Goal: Transaction & Acquisition: Purchase product/service

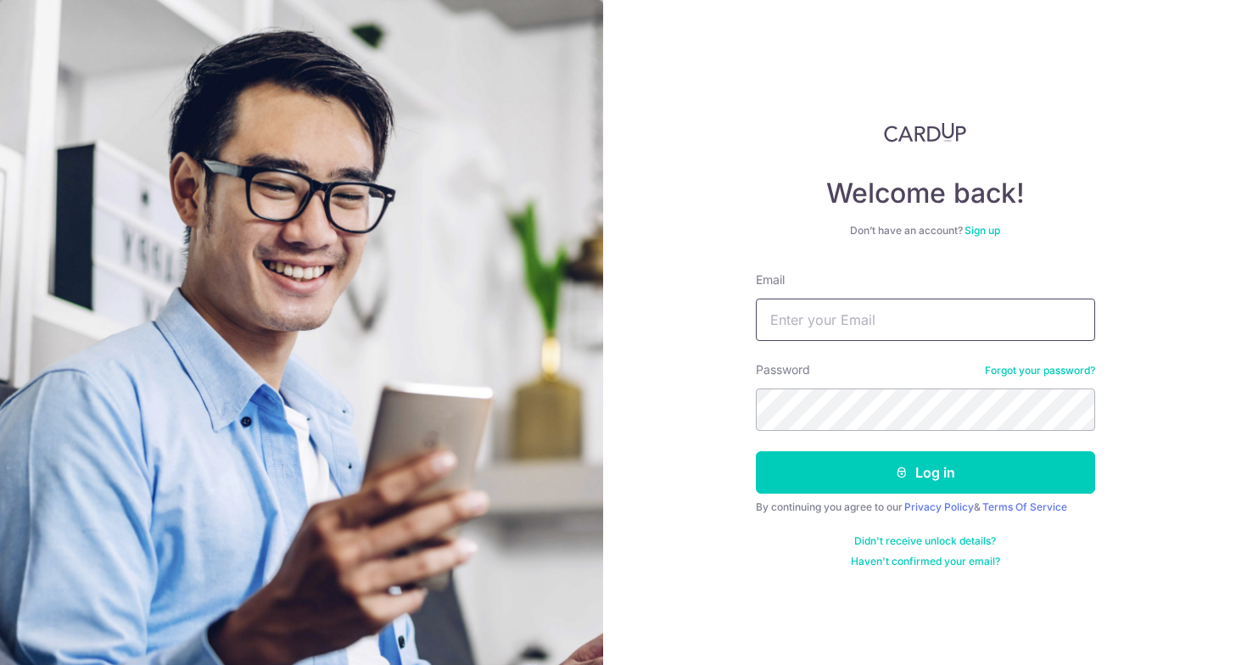
type input "yoppie.vinson@gmail.com"
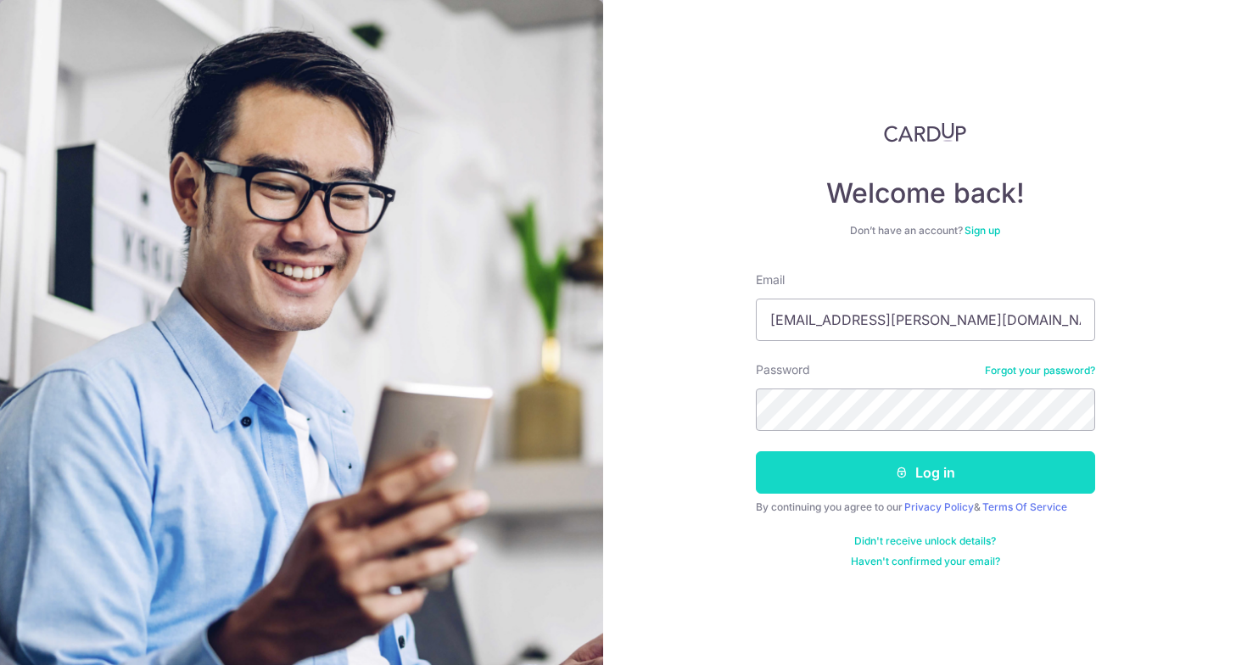
click at [902, 469] on icon "submit" at bounding box center [902, 473] width 14 height 14
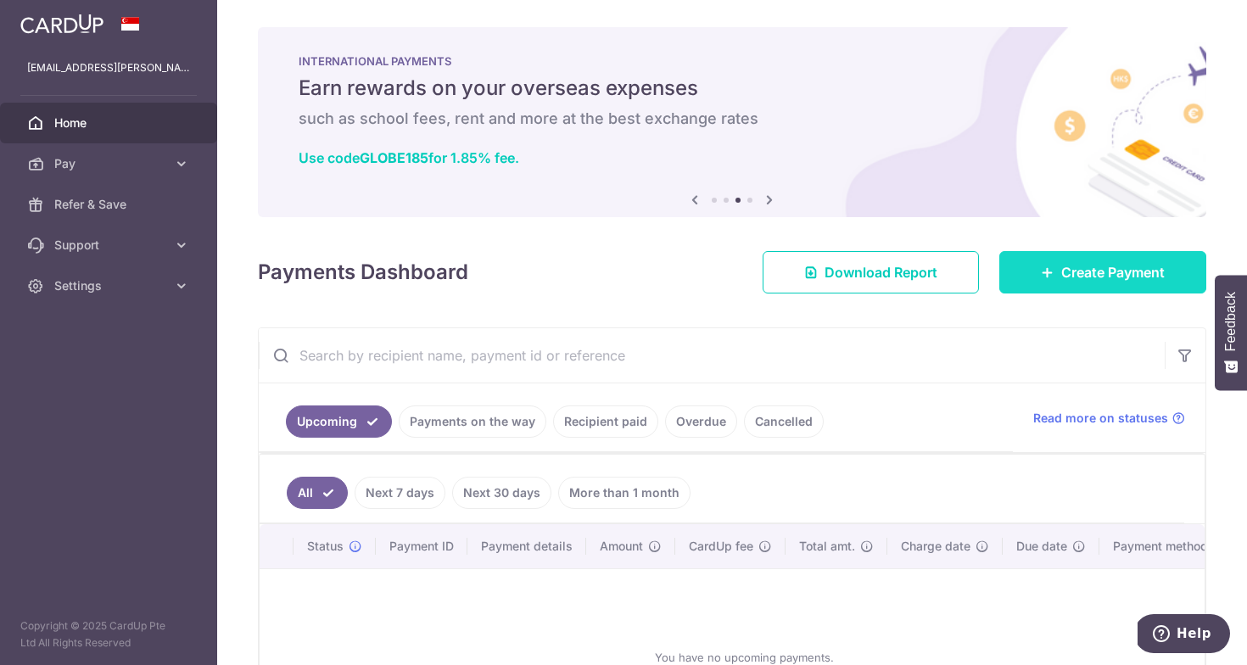
click at [1115, 274] on span "Create Payment" at bounding box center [1112, 272] width 103 height 20
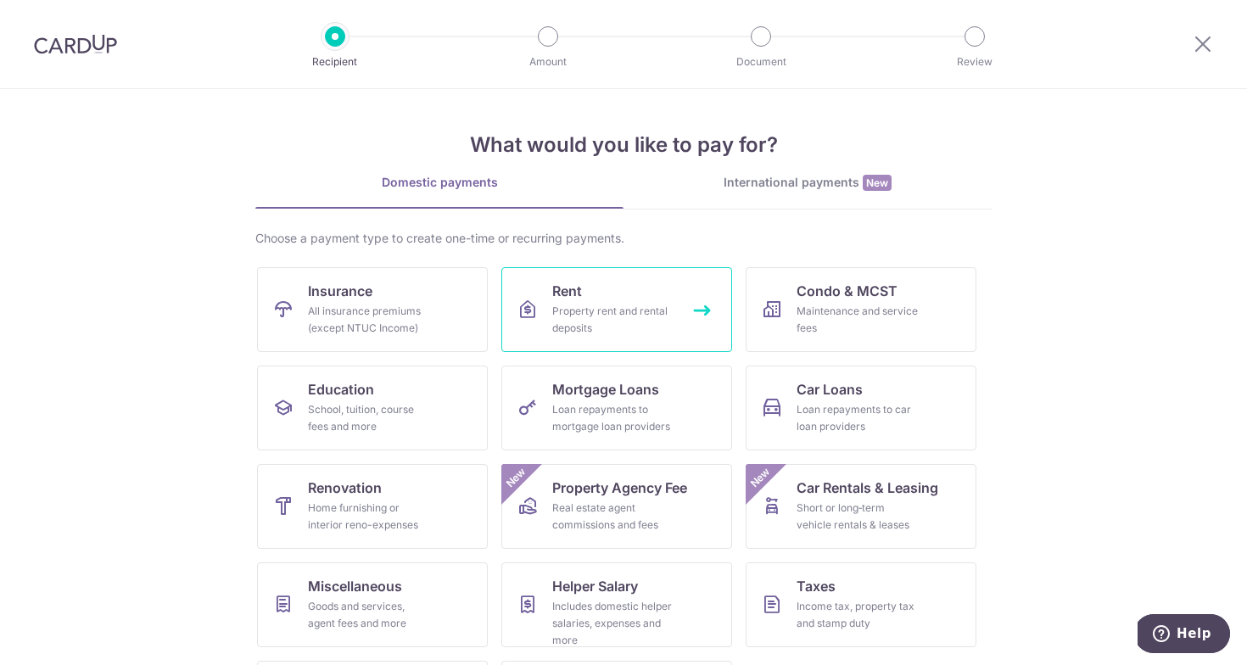
click at [553, 311] on div "Property rent and rental deposits" at bounding box center [613, 320] width 122 height 34
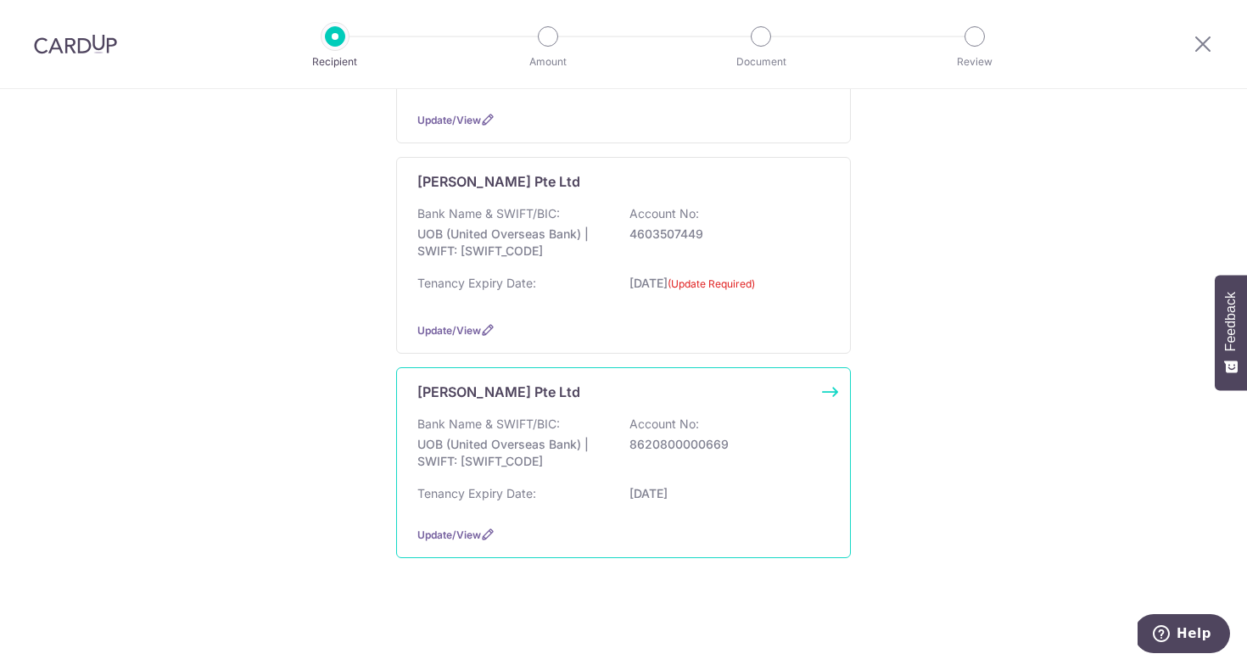
scroll to position [657, 0]
click at [553, 436] on p "UOB (United Overseas Bank) | SWIFT: UOVBSGSGXXX" at bounding box center [512, 453] width 190 height 34
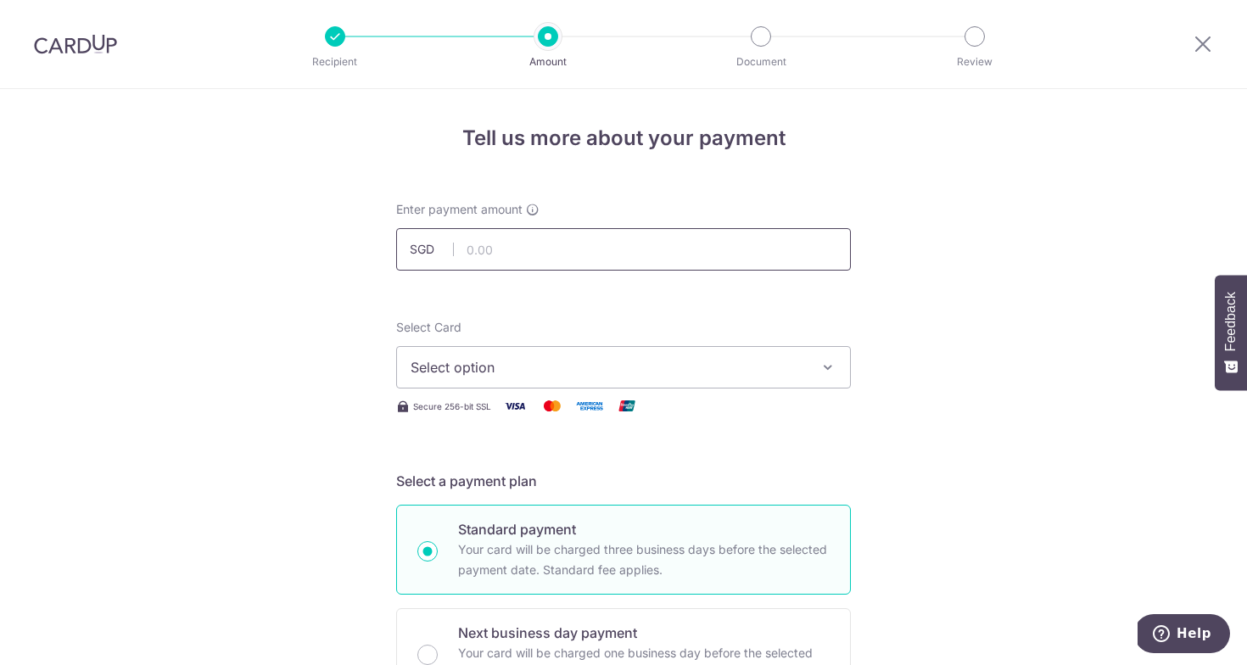
click at [529, 262] on input "text" at bounding box center [623, 249] width 455 height 42
type input "2,650.00"
click at [537, 374] on span "Select option" at bounding box center [608, 367] width 395 height 20
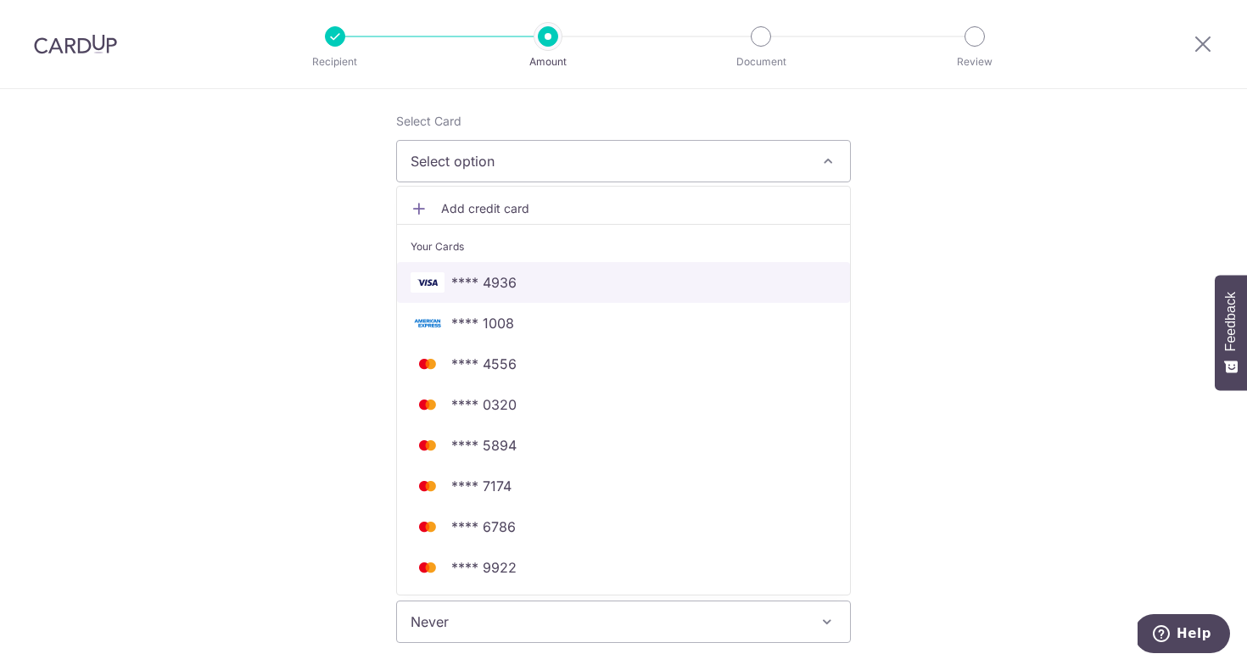
scroll to position [241, 0]
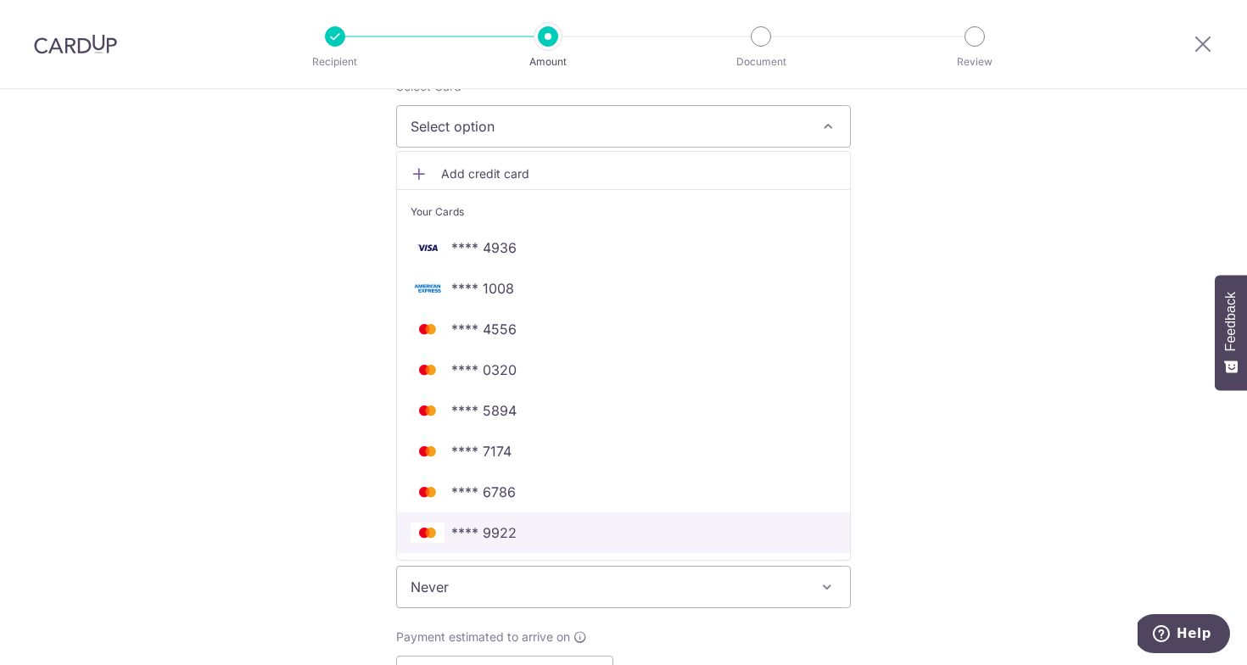
click at [524, 529] on span "**** 9922" at bounding box center [624, 533] width 426 height 20
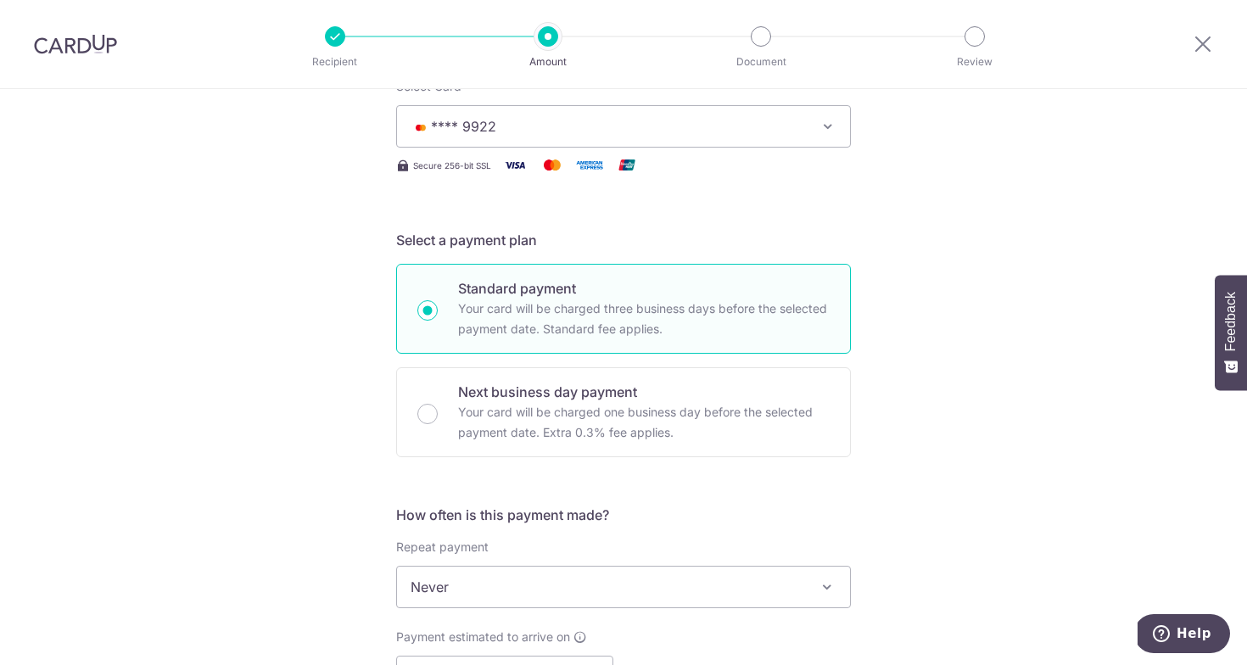
scroll to position [401, 0]
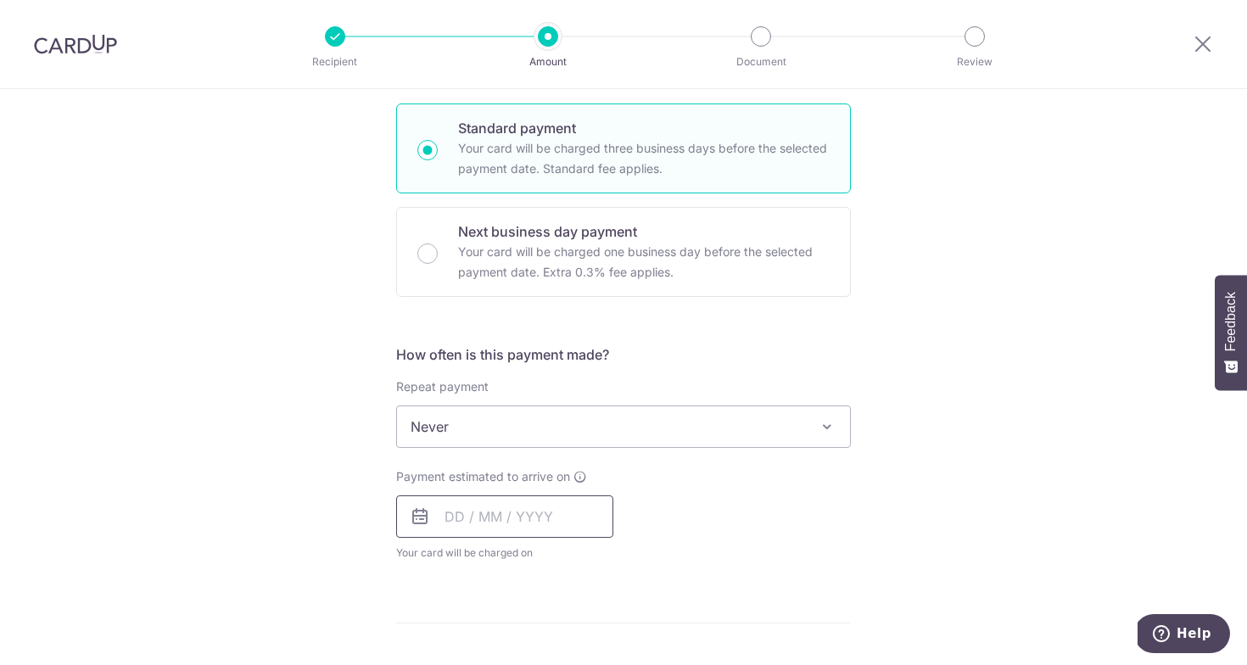
click at [513, 513] on input "text" at bounding box center [504, 516] width 217 height 42
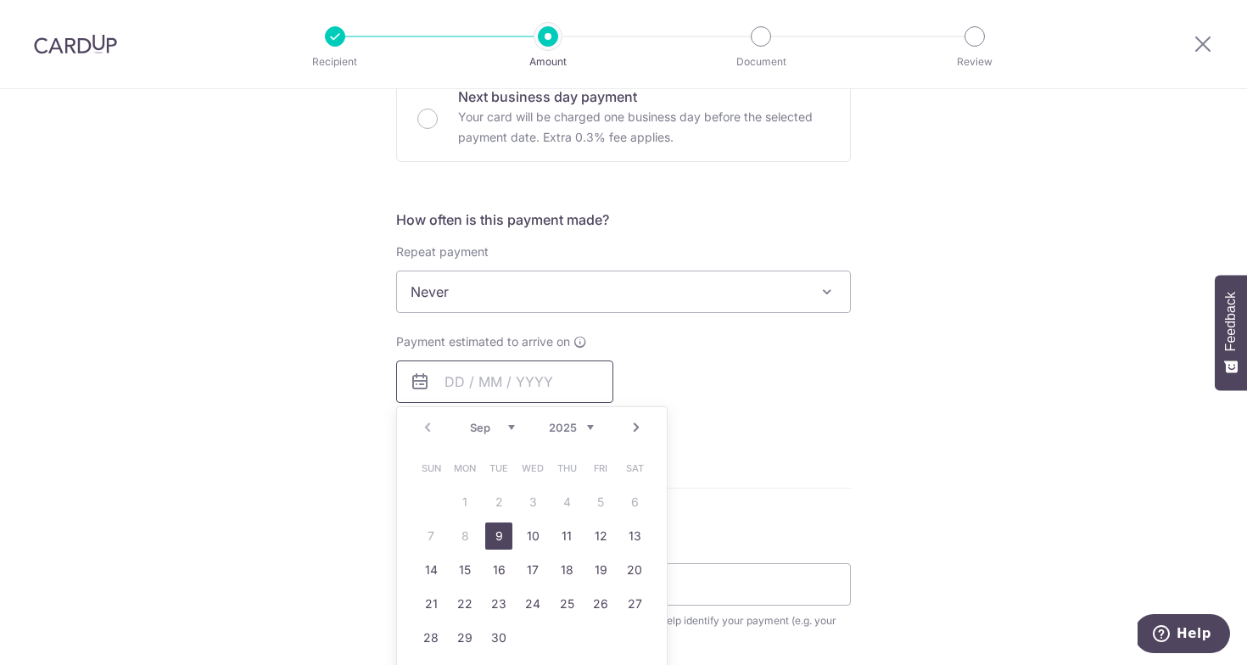
scroll to position [545, 0]
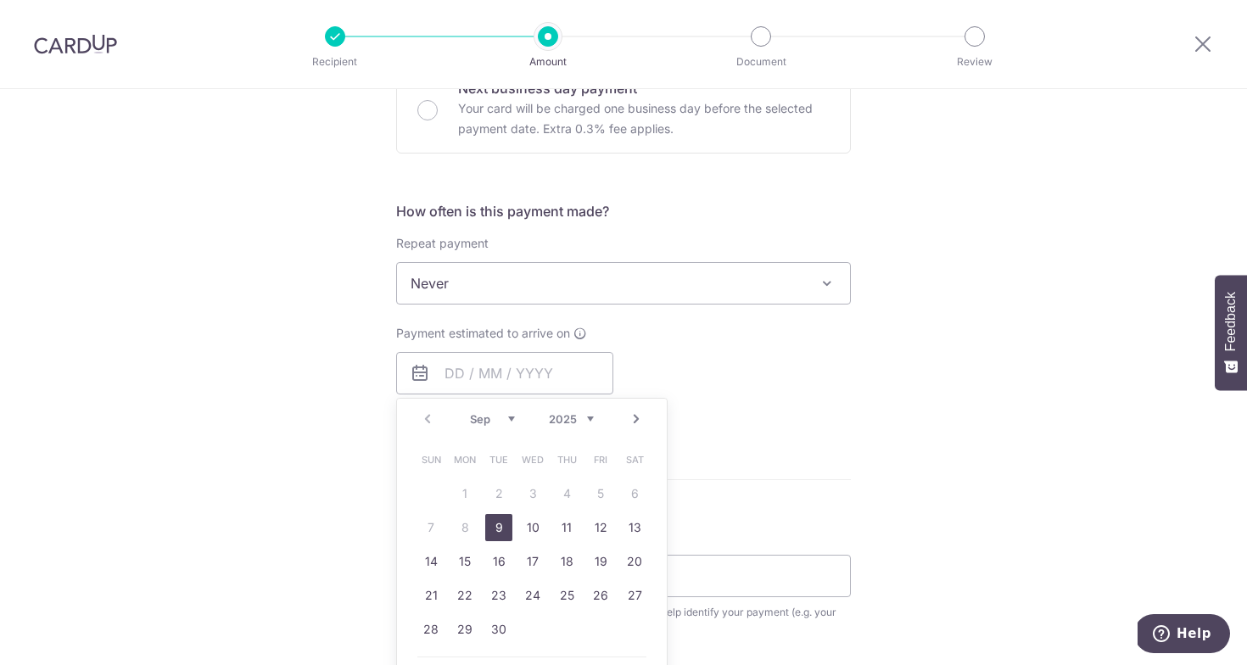
click at [495, 532] on link "9" at bounding box center [498, 527] width 27 height 27
type input "09/09/2025"
type input "13/02/2026"
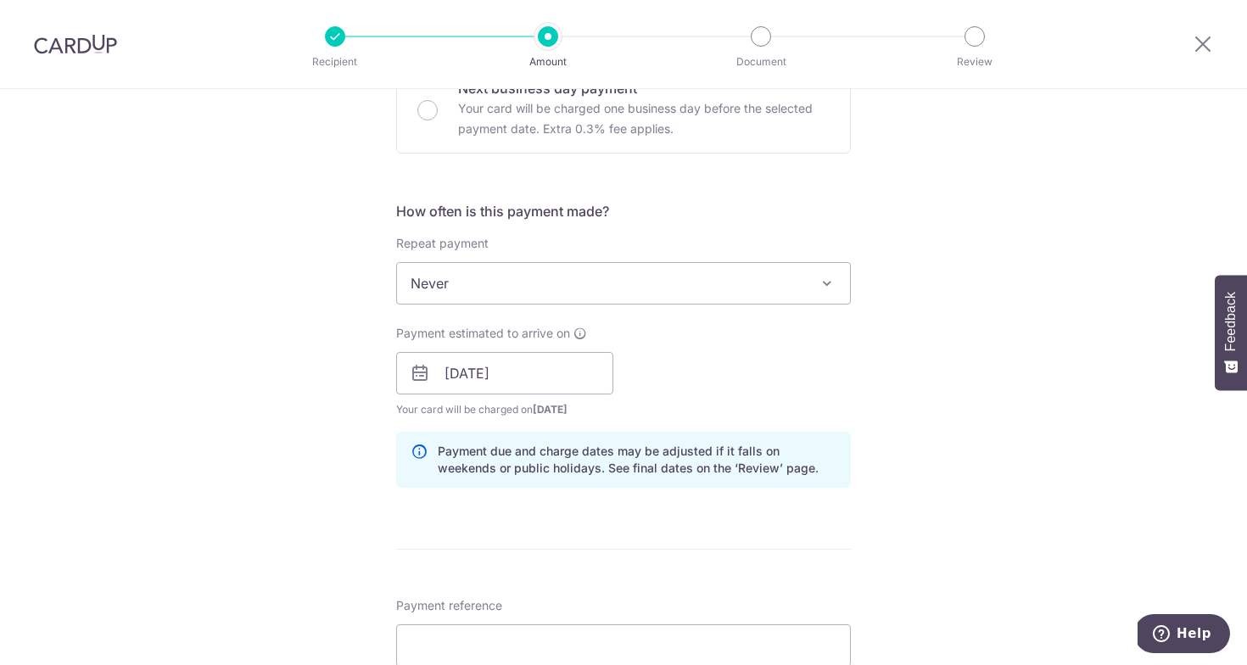
click at [697, 370] on div "Payment estimated to arrive on 09/09/2025 Prev Next Jan Feb Mar Apr May Jun Jul…" at bounding box center [623, 371] width 475 height 93
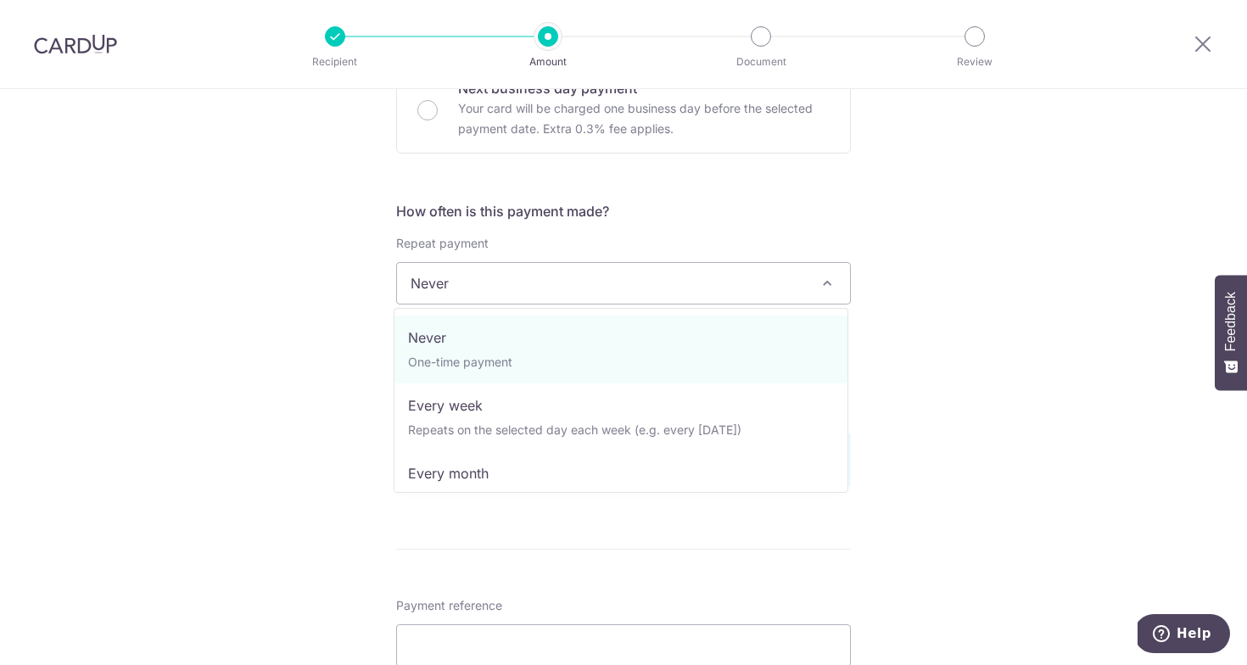
click at [663, 301] on span "Never" at bounding box center [623, 283] width 453 height 41
select select "3"
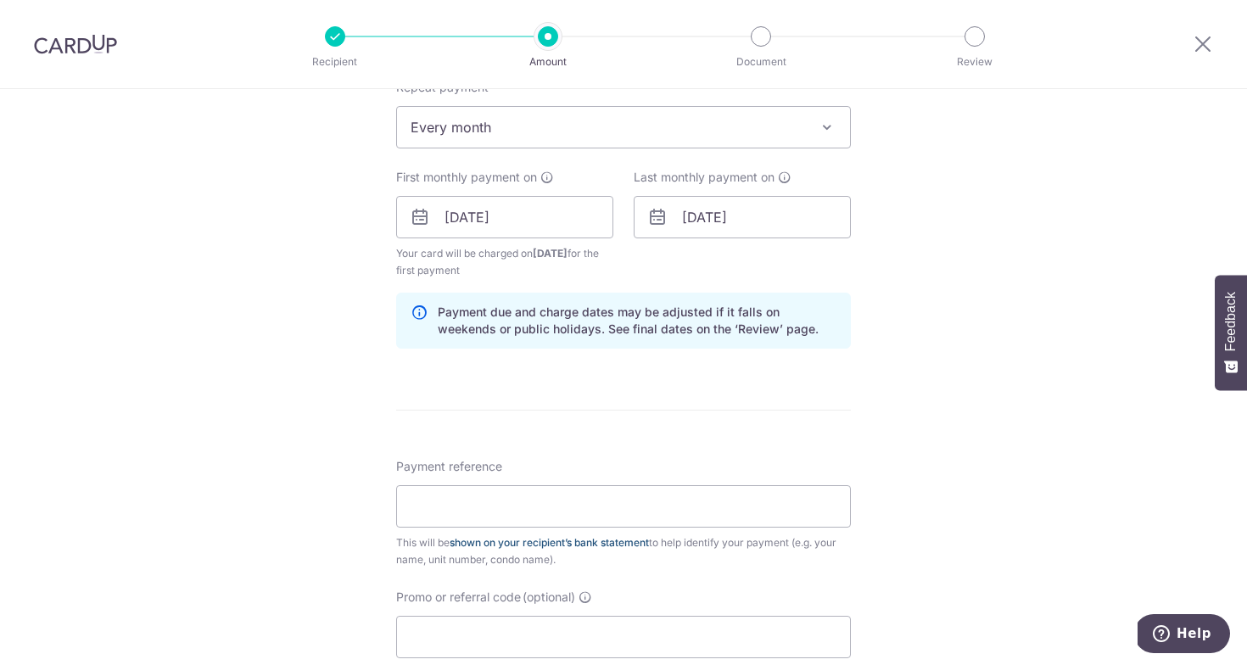
scroll to position [704, 0]
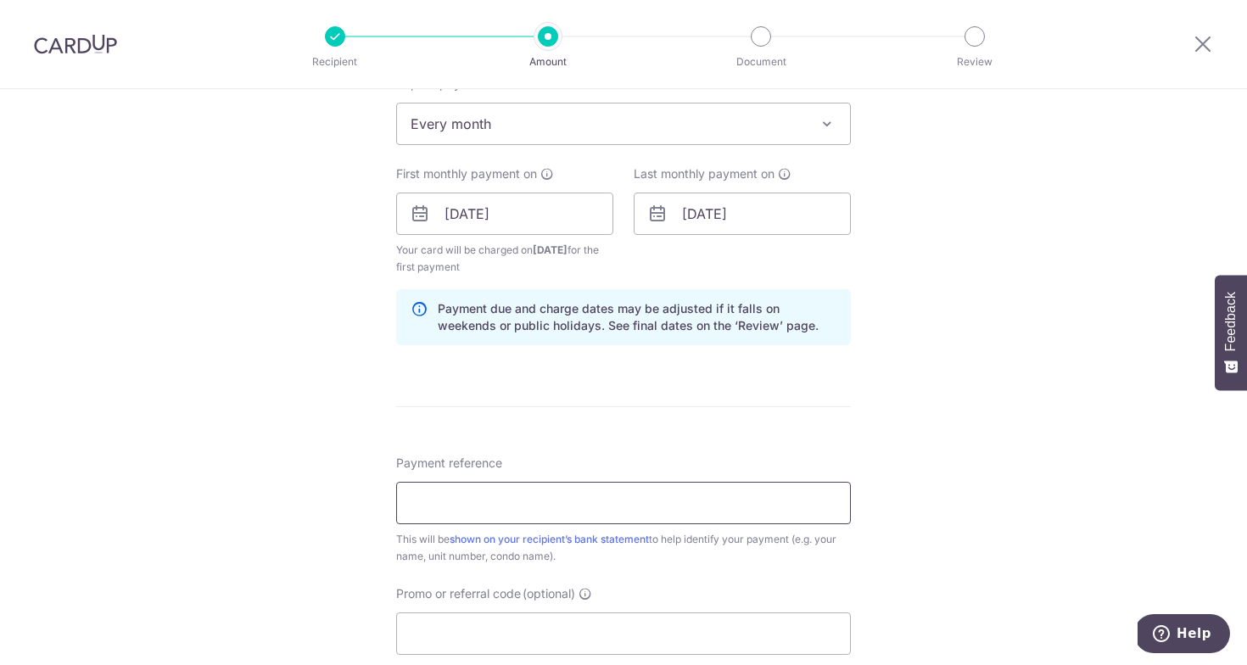
click at [559, 496] on input "Payment reference" at bounding box center [623, 503] width 455 height 42
type input "960W 302 [PERSON_NAME]"
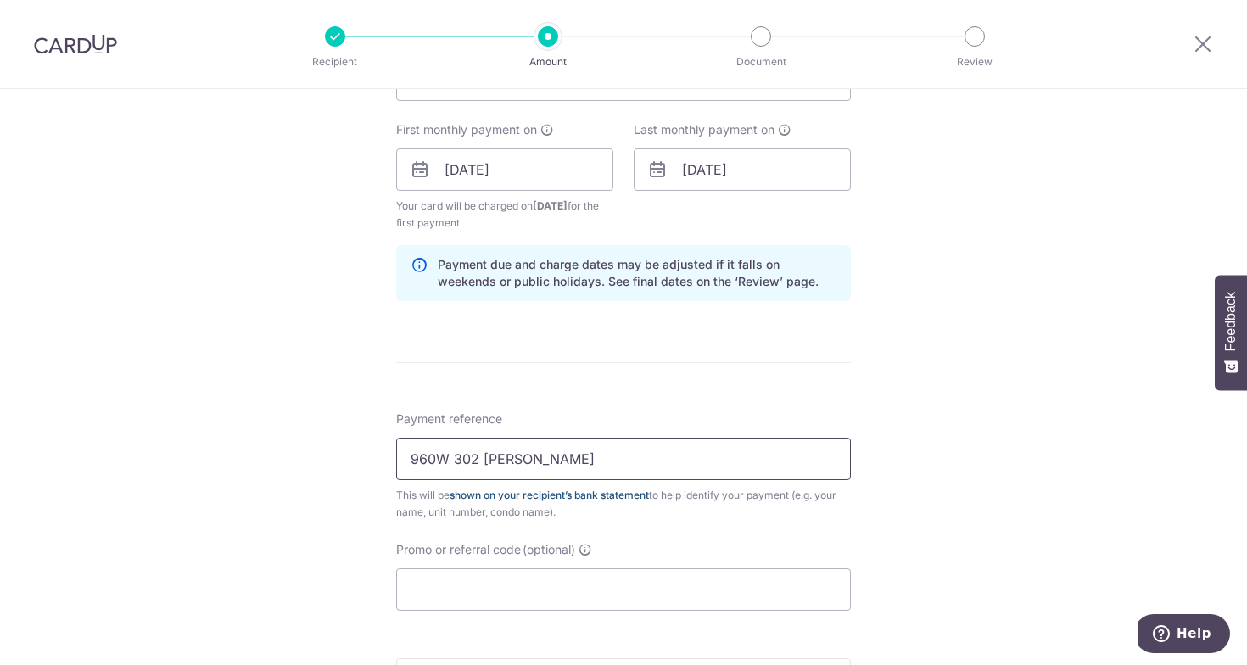
scroll to position [778, 0]
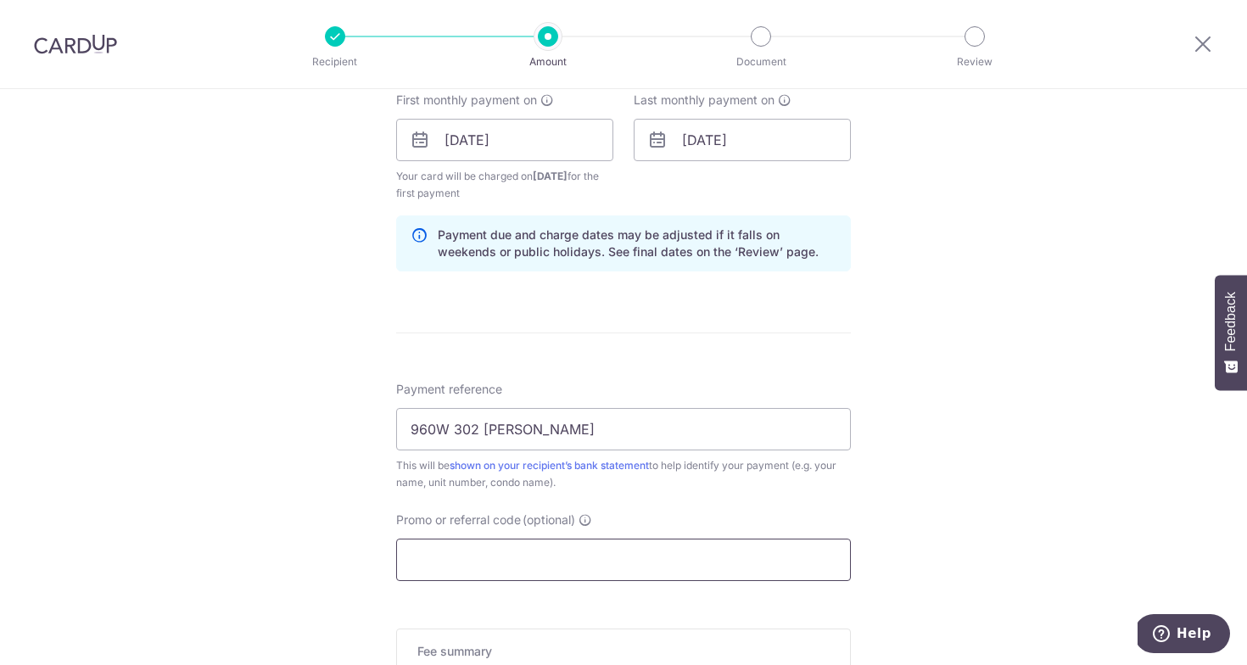
click at [522, 554] on input "Promo or referral code (optional)" at bounding box center [623, 560] width 455 height 42
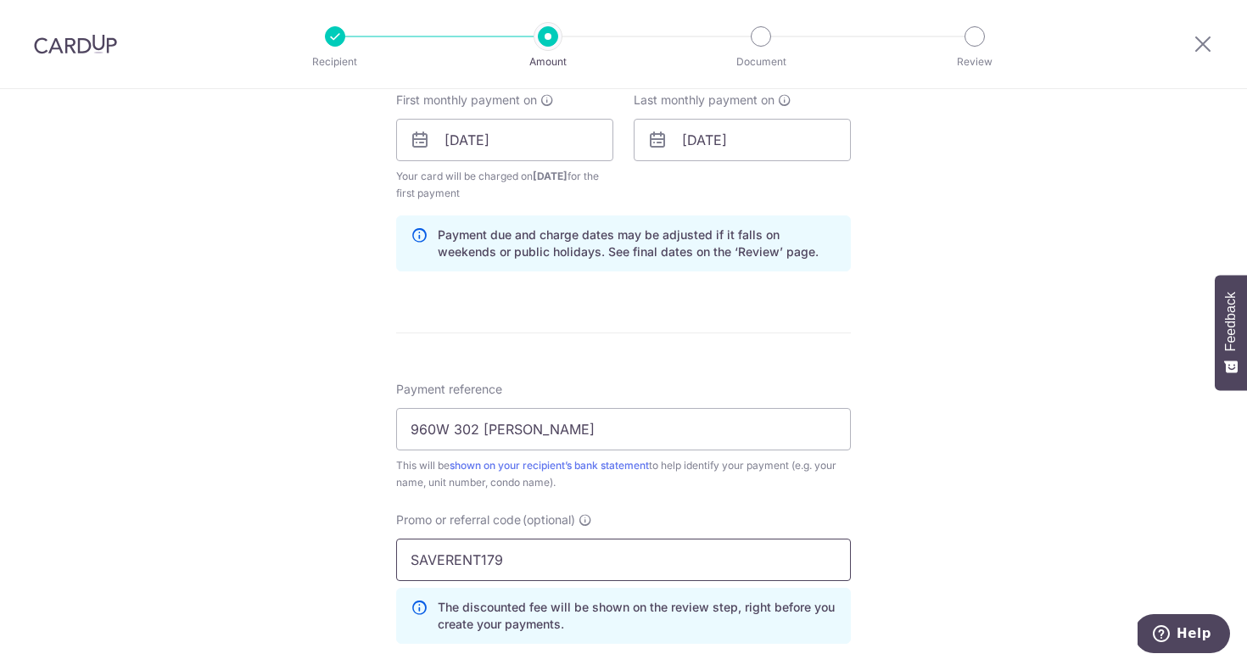
type input "SAVERENT179"
click at [274, 403] on div "Tell us more about your payment Enter payment amount SGD 2,650.00 2650.00 Selec…" at bounding box center [623, 160] width 1247 height 1698
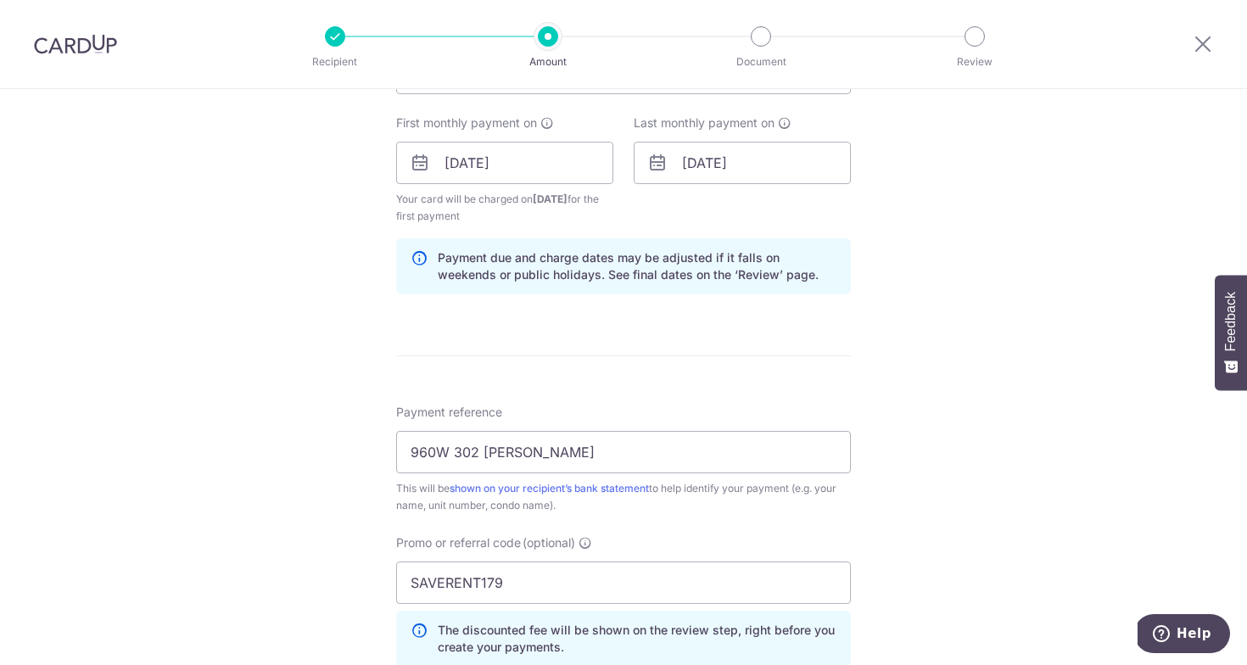
scroll to position [751, 0]
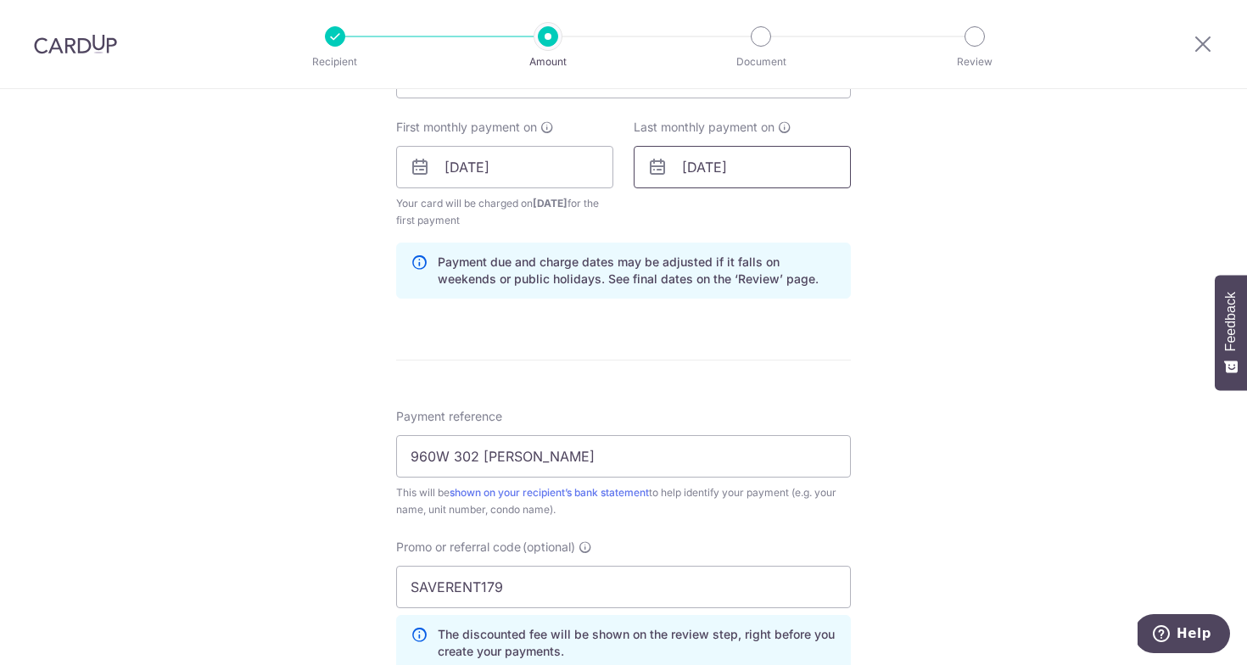
click at [786, 167] on input "13/02/2026" at bounding box center [742, 167] width 217 height 42
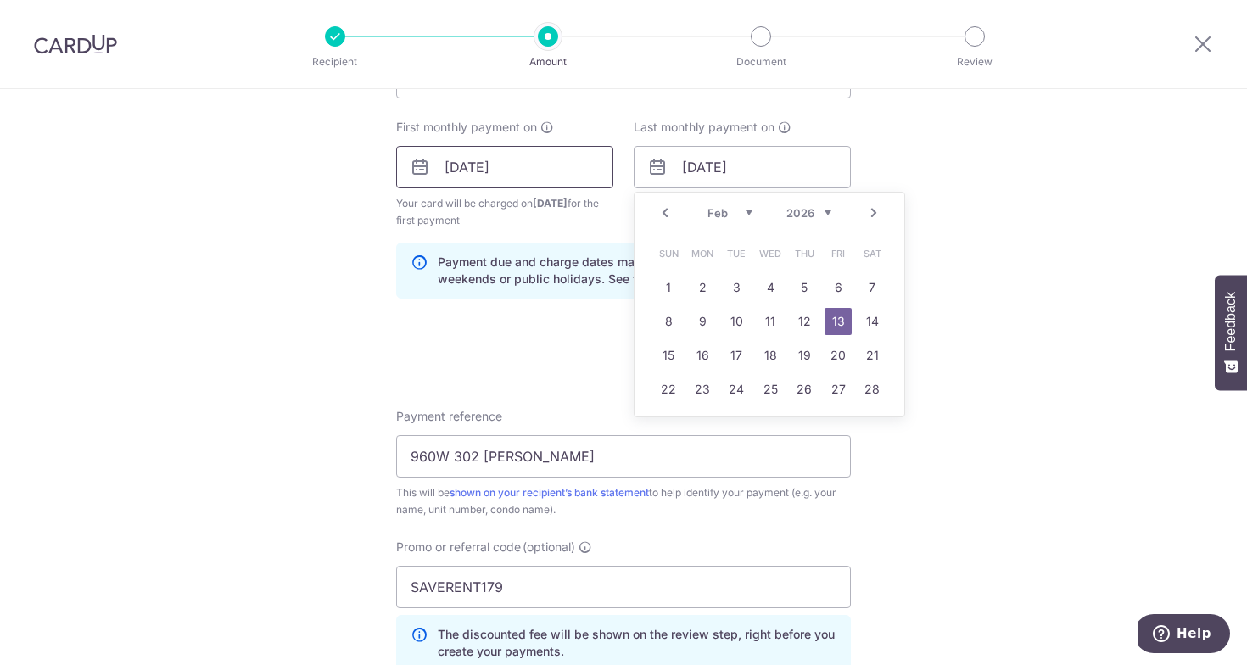
click at [578, 166] on input "[DATE]" at bounding box center [504, 167] width 217 height 42
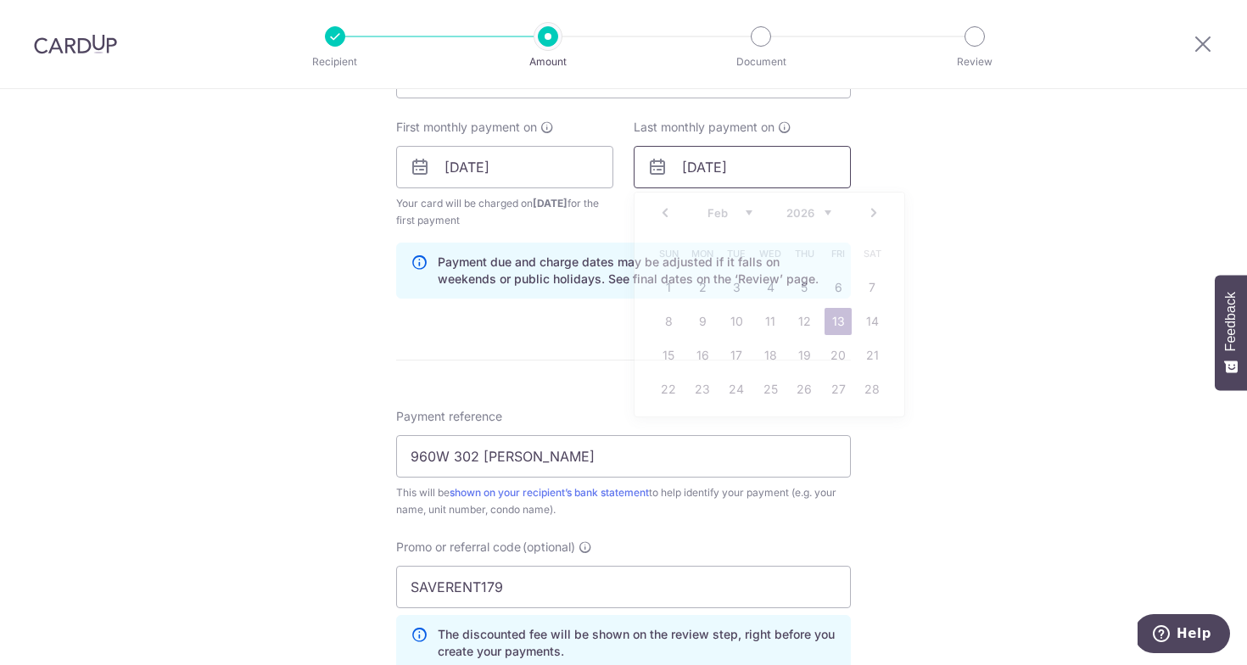
click at [738, 171] on input "13/02/2026" at bounding box center [742, 167] width 217 height 42
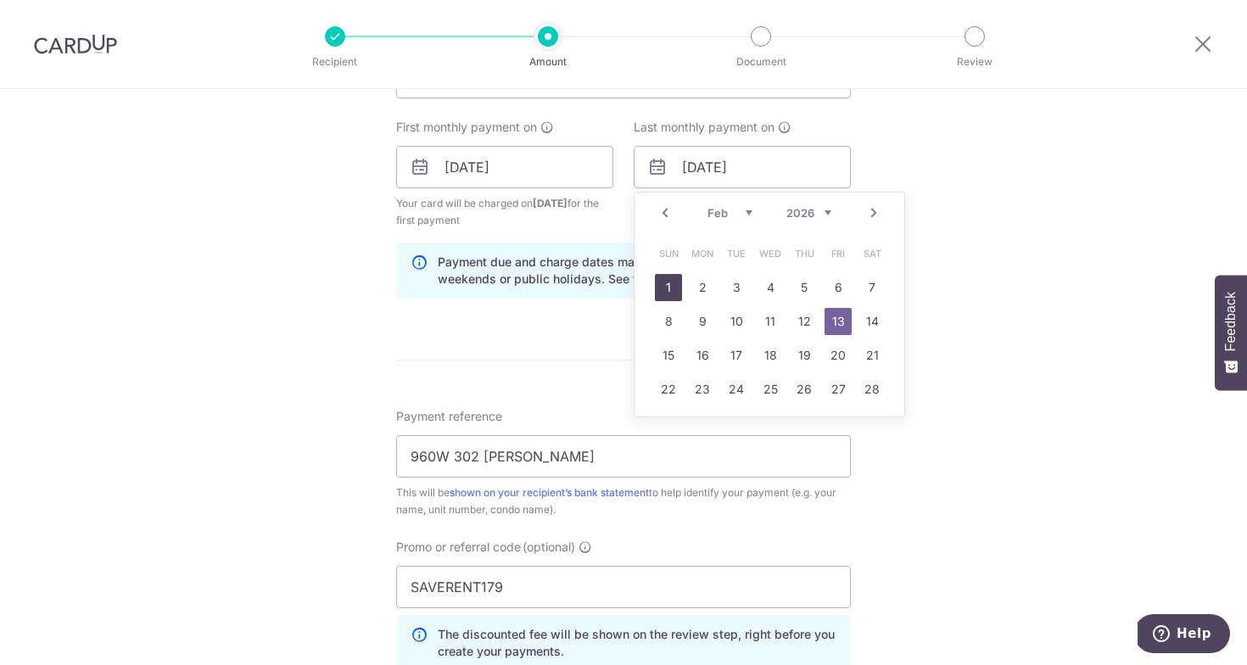
click at [669, 288] on link "1" at bounding box center [668, 287] width 27 height 27
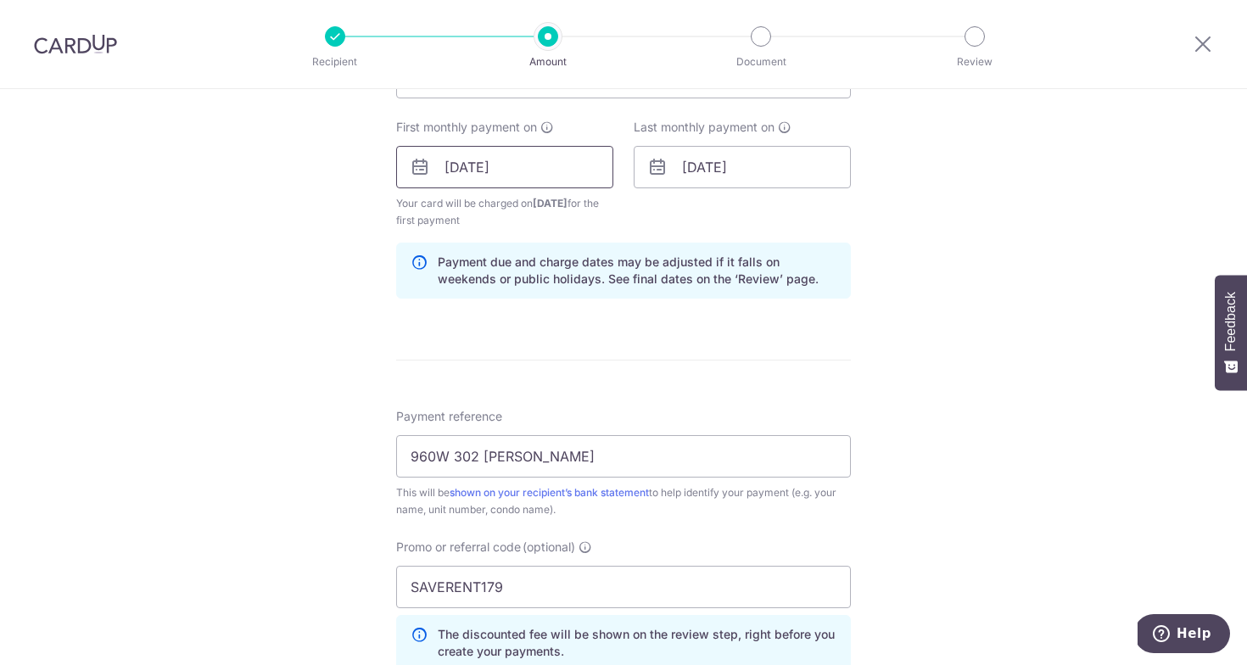
click at [557, 172] on input "[DATE]" at bounding box center [504, 167] width 217 height 42
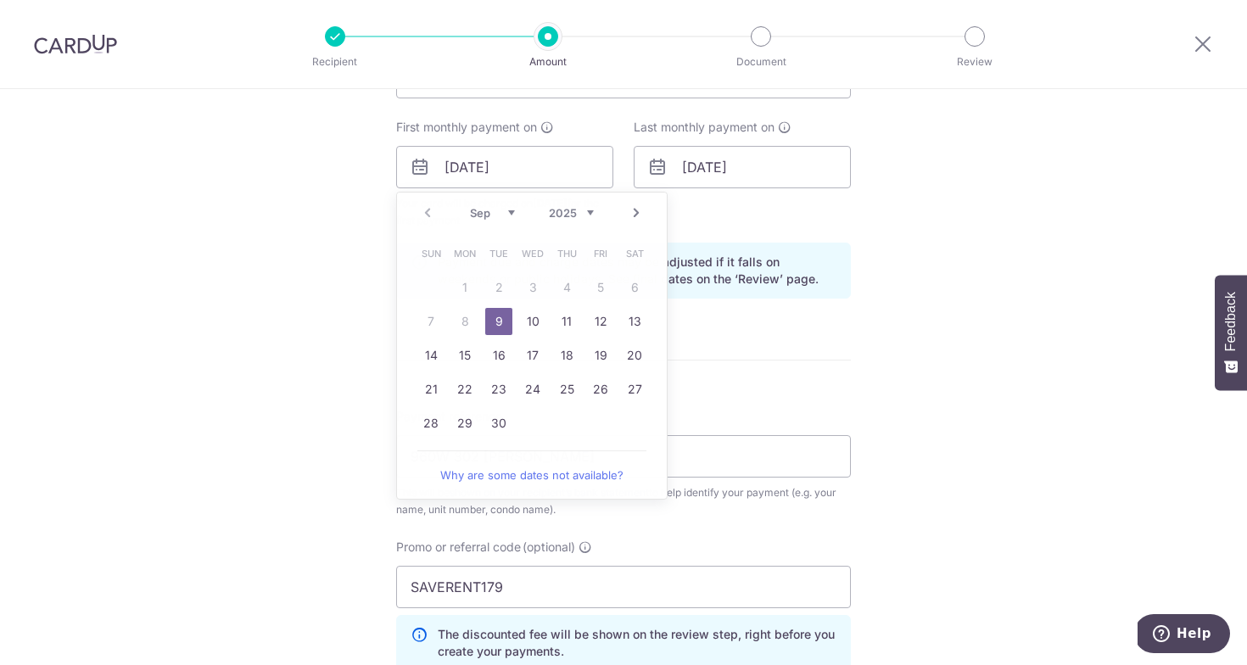
click at [779, 244] on div "Payment due and charge dates may be adjusted if it falls on weekends or public …" at bounding box center [623, 271] width 455 height 56
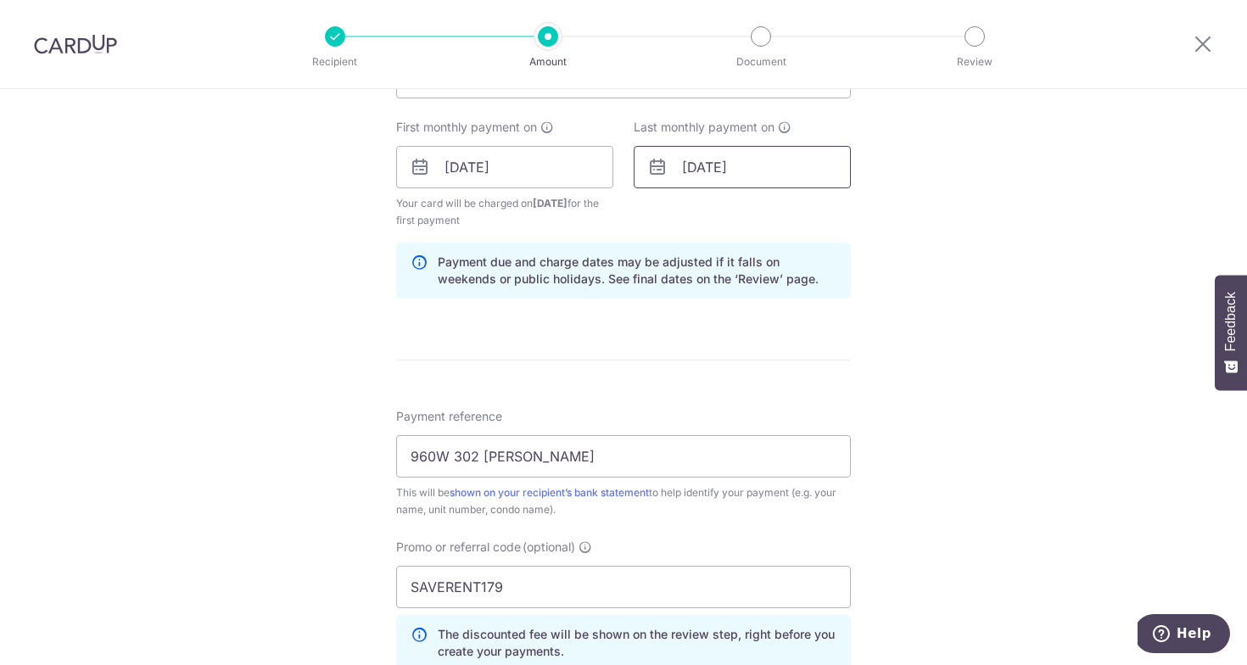
click at [730, 182] on input "01/02/2026" at bounding box center [742, 167] width 217 height 42
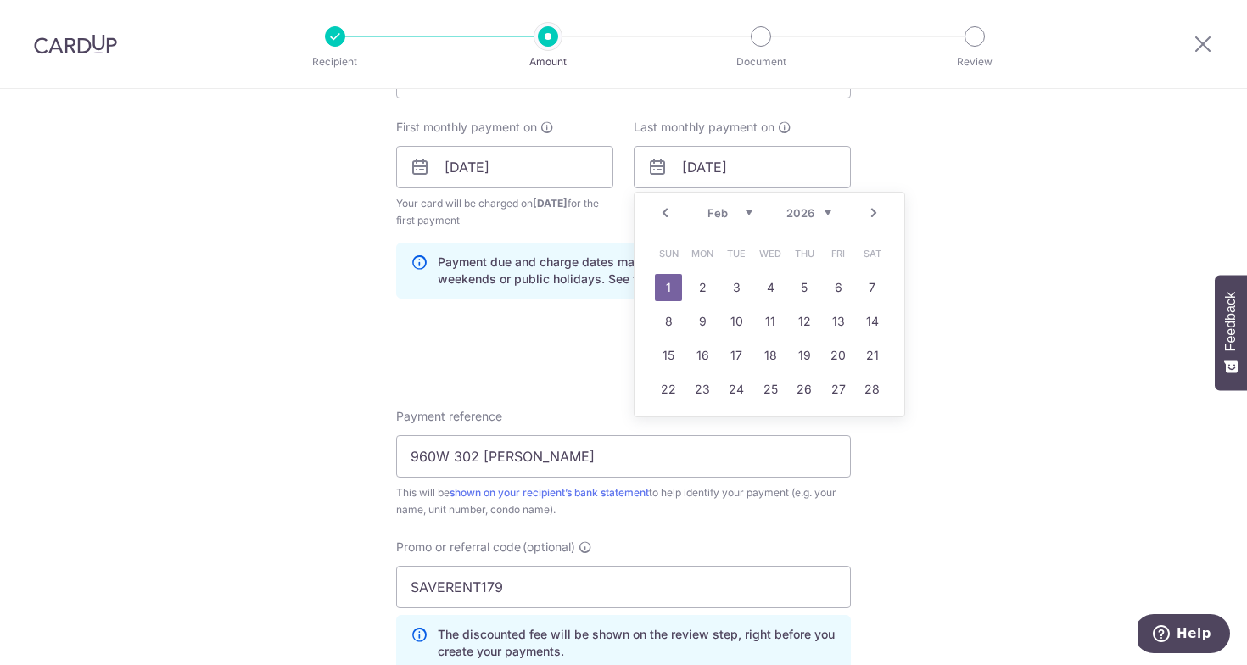
click at [664, 208] on link "Prev" at bounding box center [665, 213] width 20 height 20
click at [737, 317] on link "9" at bounding box center [736, 321] width 27 height 27
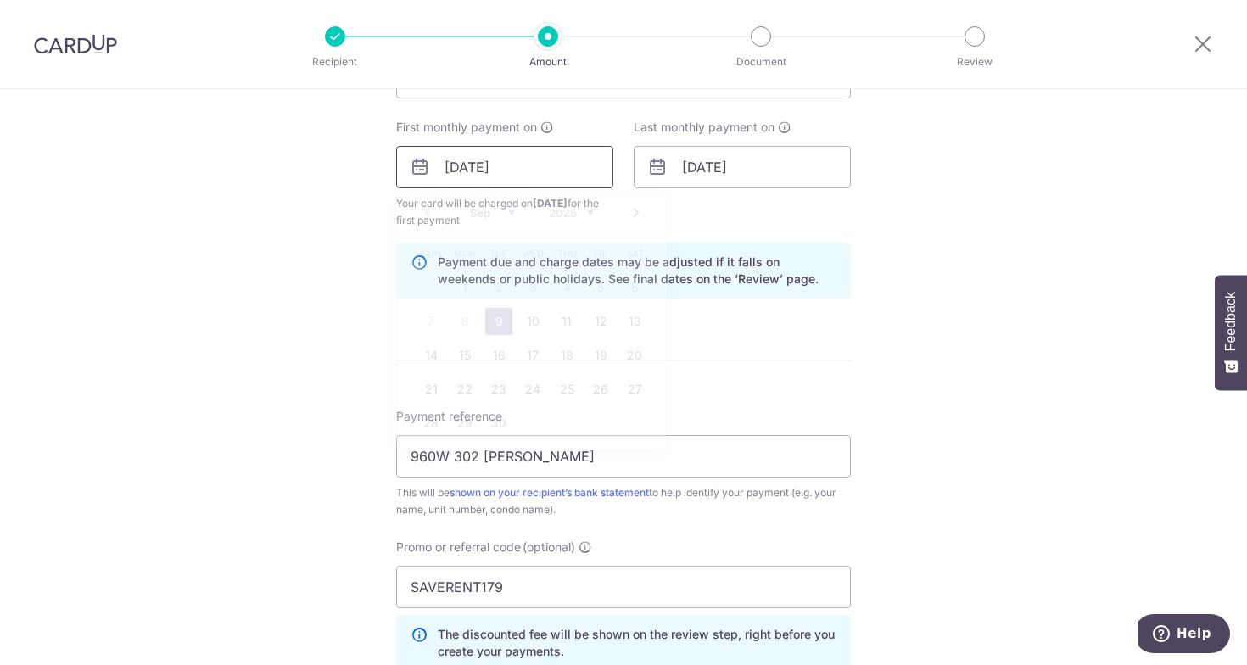
click at [564, 171] on input "[DATE]" at bounding box center [504, 167] width 217 height 42
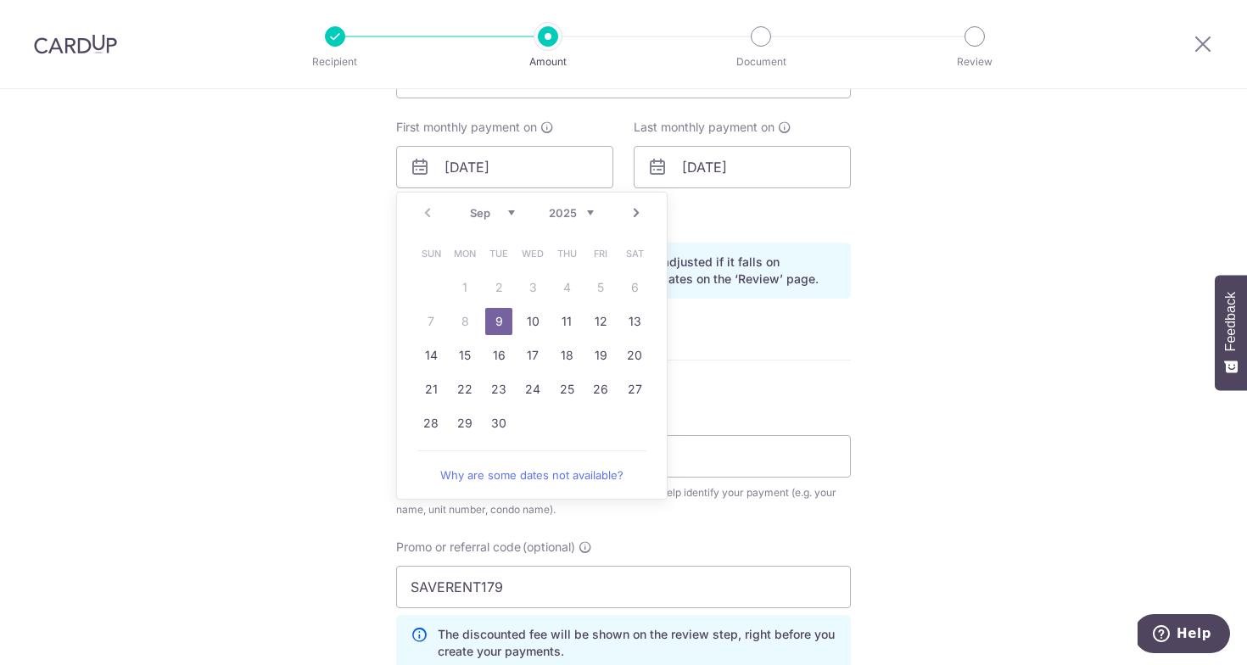
click at [498, 322] on link "9" at bounding box center [498, 321] width 27 height 27
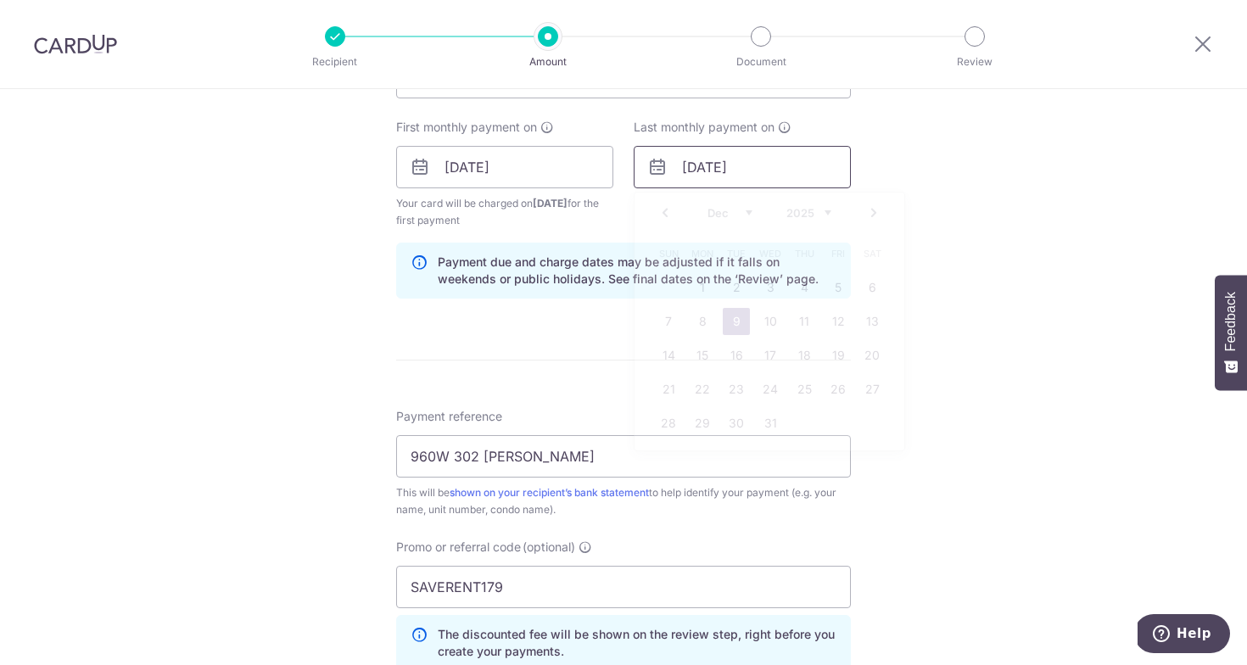
click at [714, 175] on input "09/12/2025" at bounding box center [742, 167] width 217 height 42
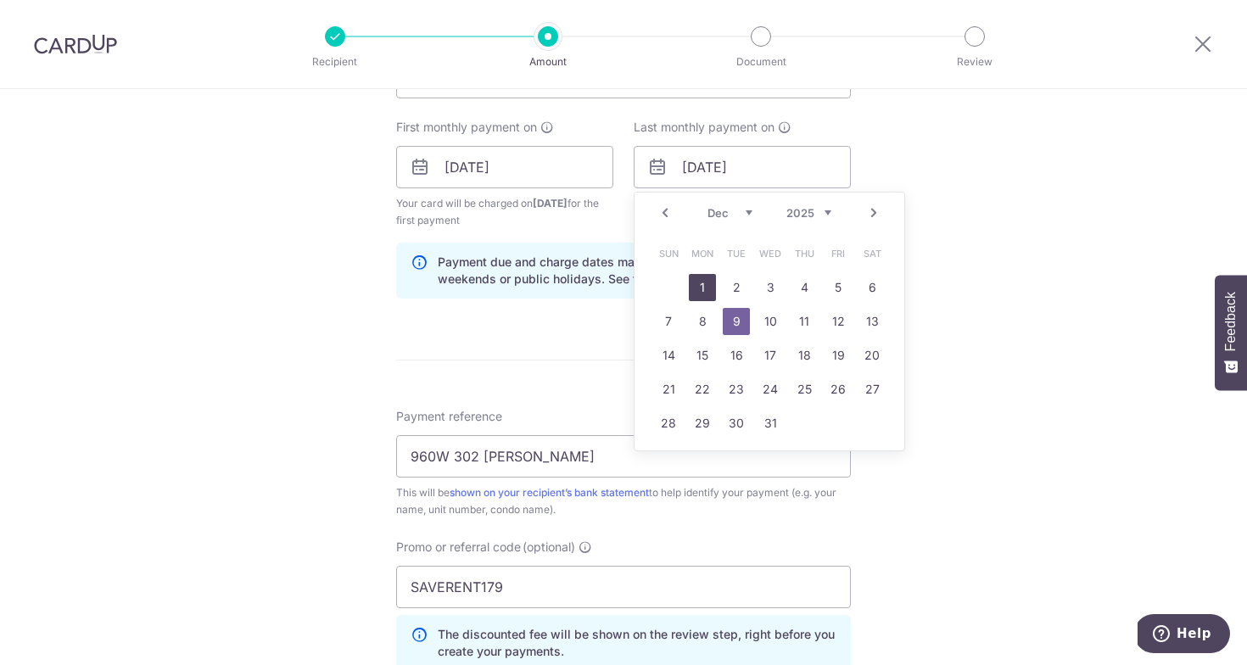
click at [705, 290] on link "1" at bounding box center [702, 287] width 27 height 27
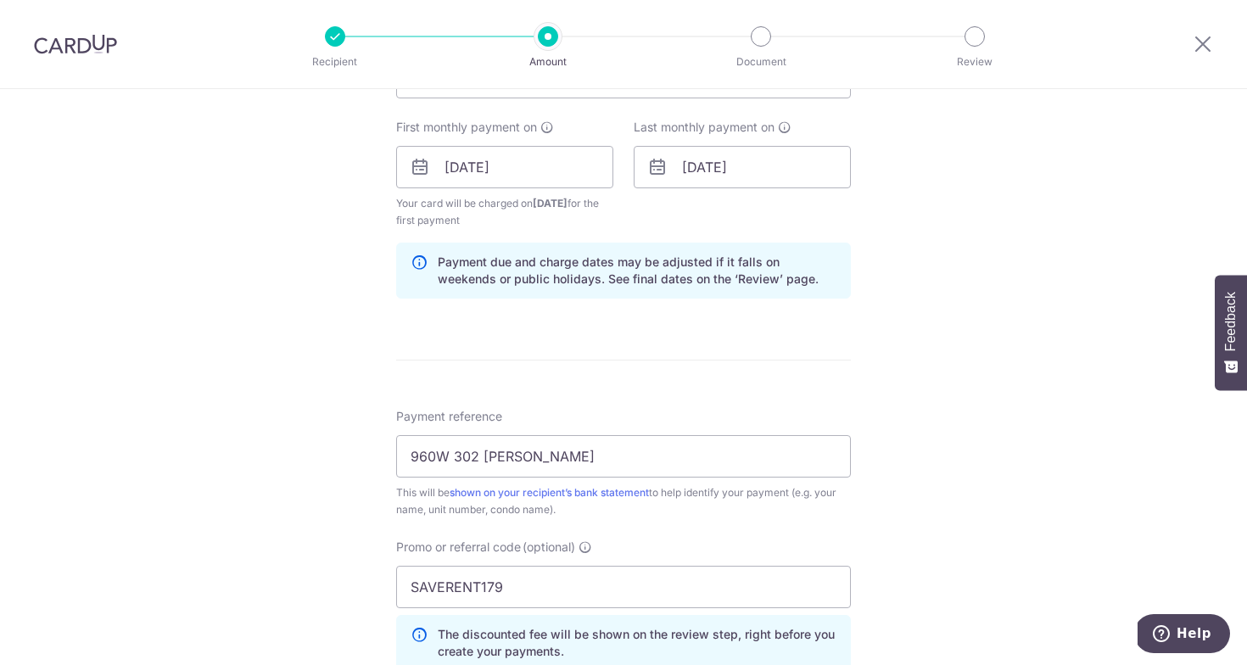
click at [886, 240] on div "Tell us more about your payment Enter payment amount SGD 2,650.00 2650.00 Selec…" at bounding box center [623, 187] width 1247 height 1698
click at [710, 159] on input "01/12/2025" at bounding box center [742, 167] width 217 height 42
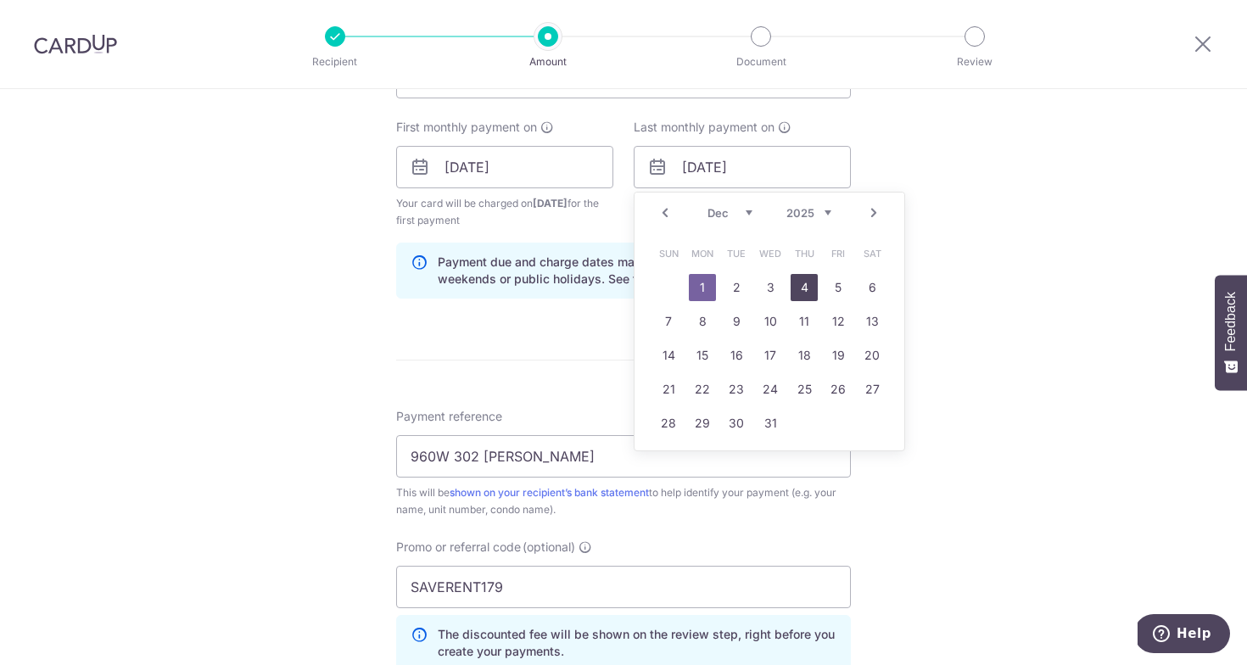
click at [799, 288] on link "4" at bounding box center [804, 287] width 27 height 27
type input "04/12/2025"
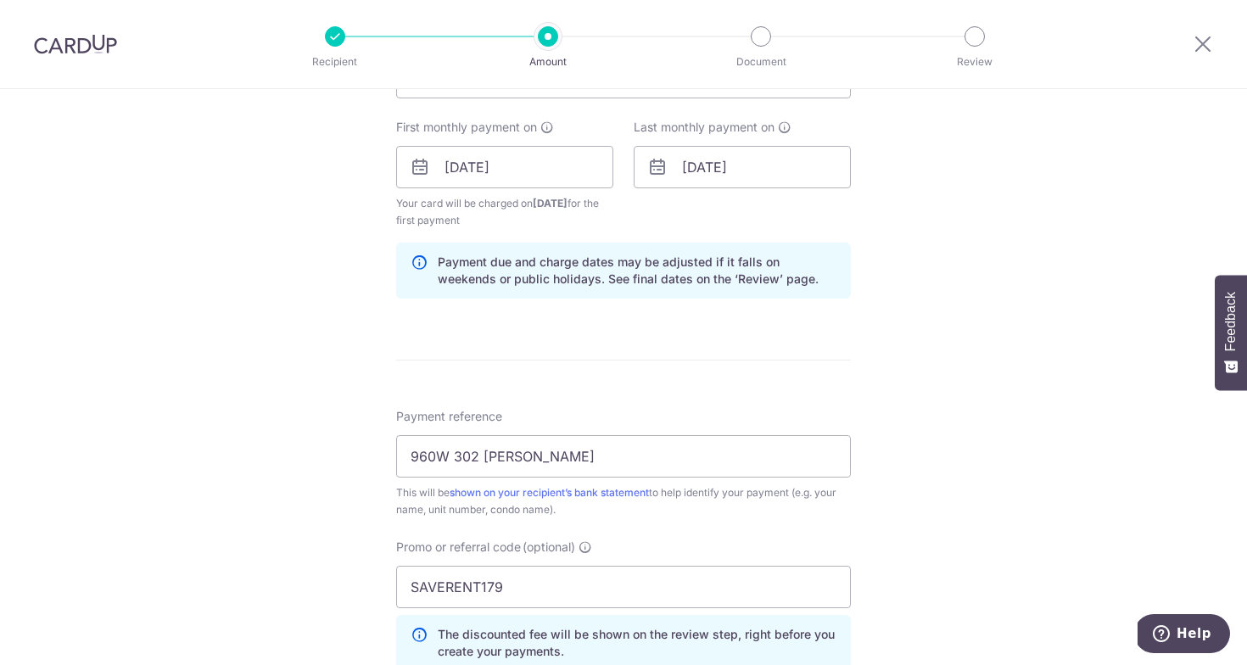
click at [786, 260] on p "Payment due and charge dates may be adjusted if it falls on weekends or public …" at bounding box center [637, 271] width 399 height 34
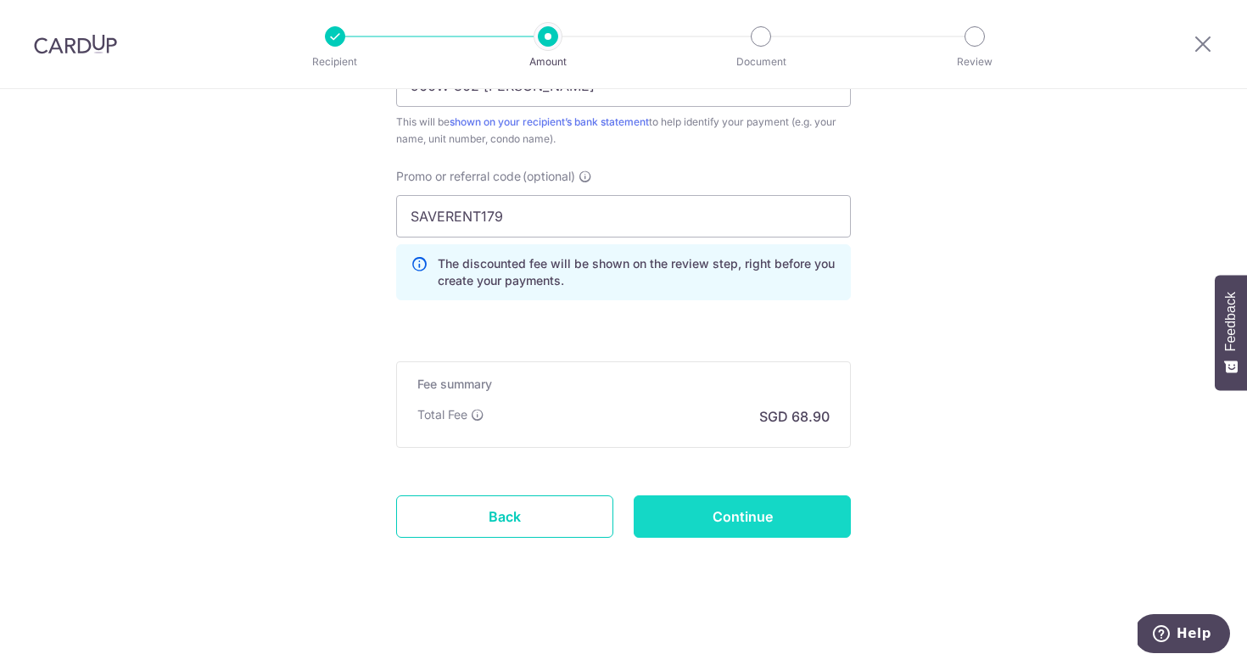
scroll to position [1122, 0]
click at [767, 523] on input "Continue" at bounding box center [742, 516] width 217 height 42
type input "Create Schedule"
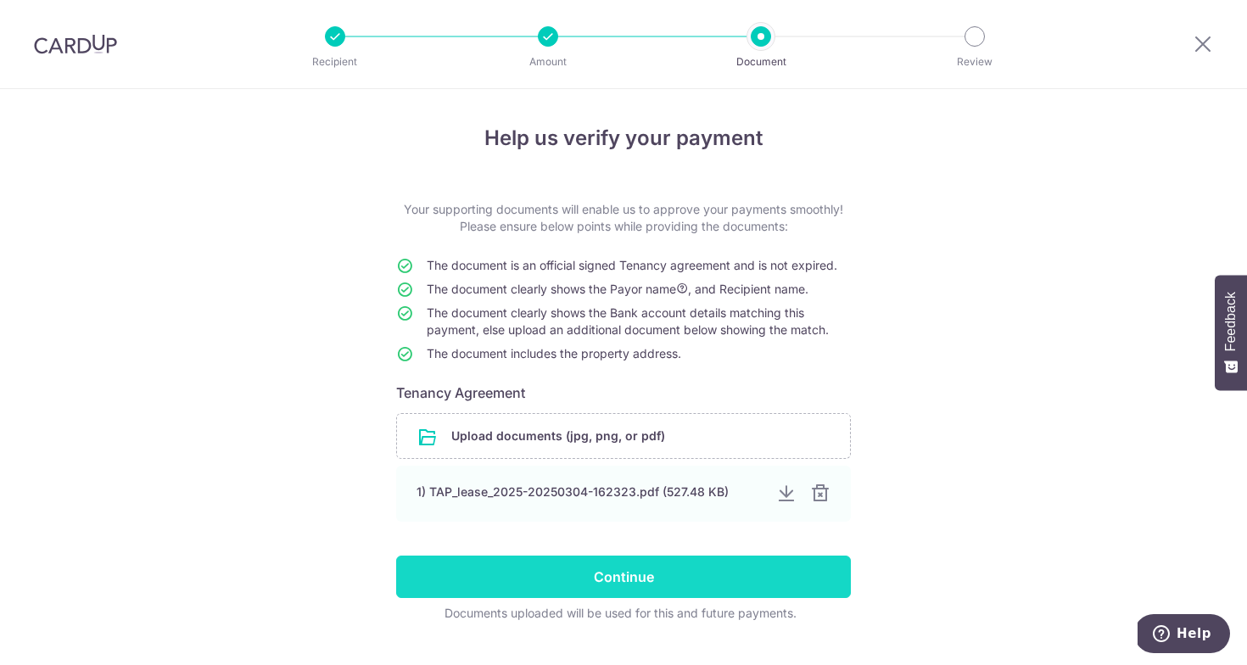
click at [642, 586] on input "Continue" at bounding box center [623, 577] width 455 height 42
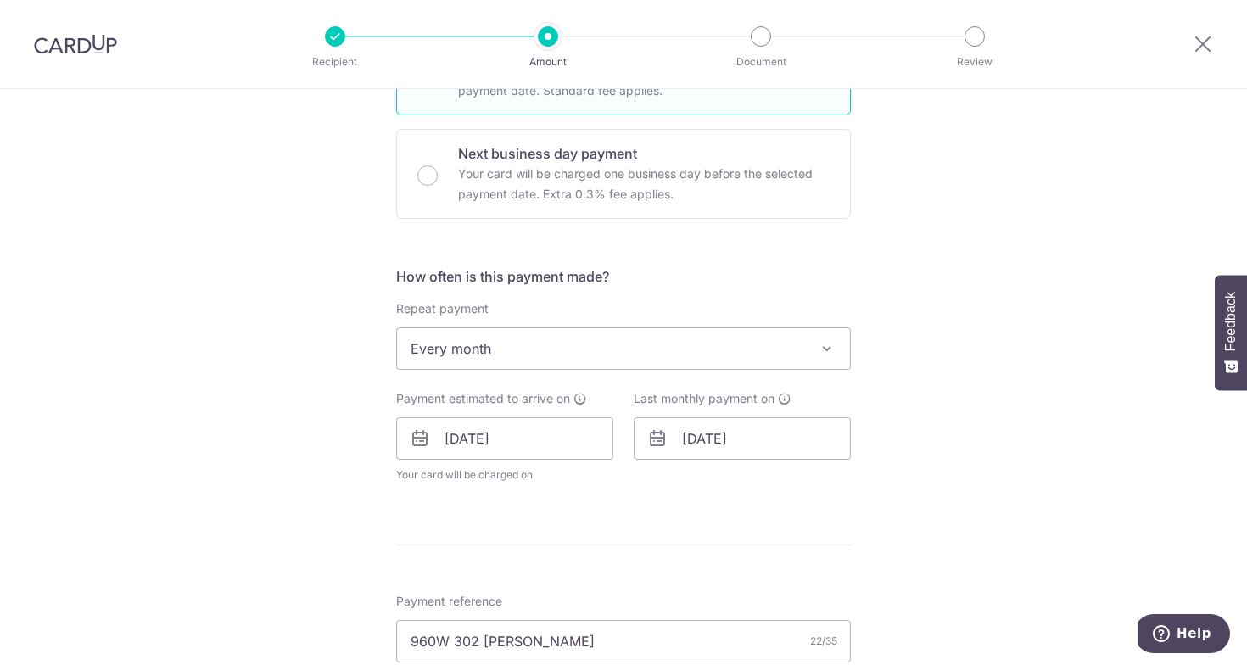
scroll to position [500, 0]
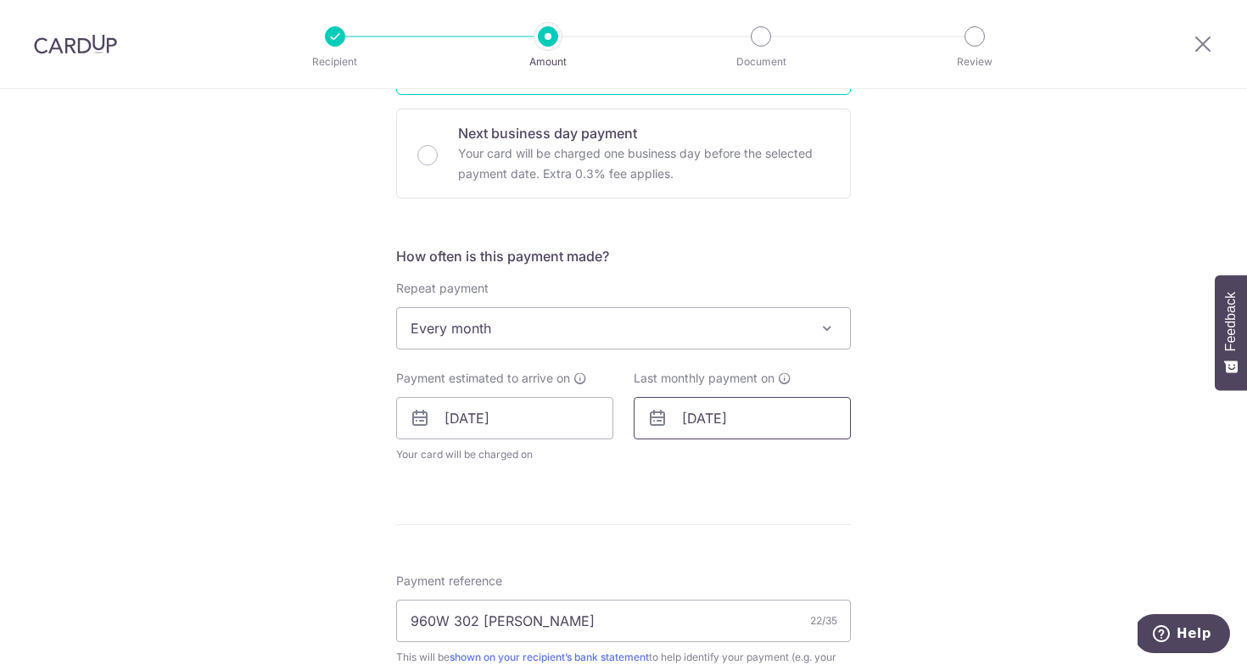
click at [728, 416] on input "04/12/2025" at bounding box center [742, 418] width 217 height 42
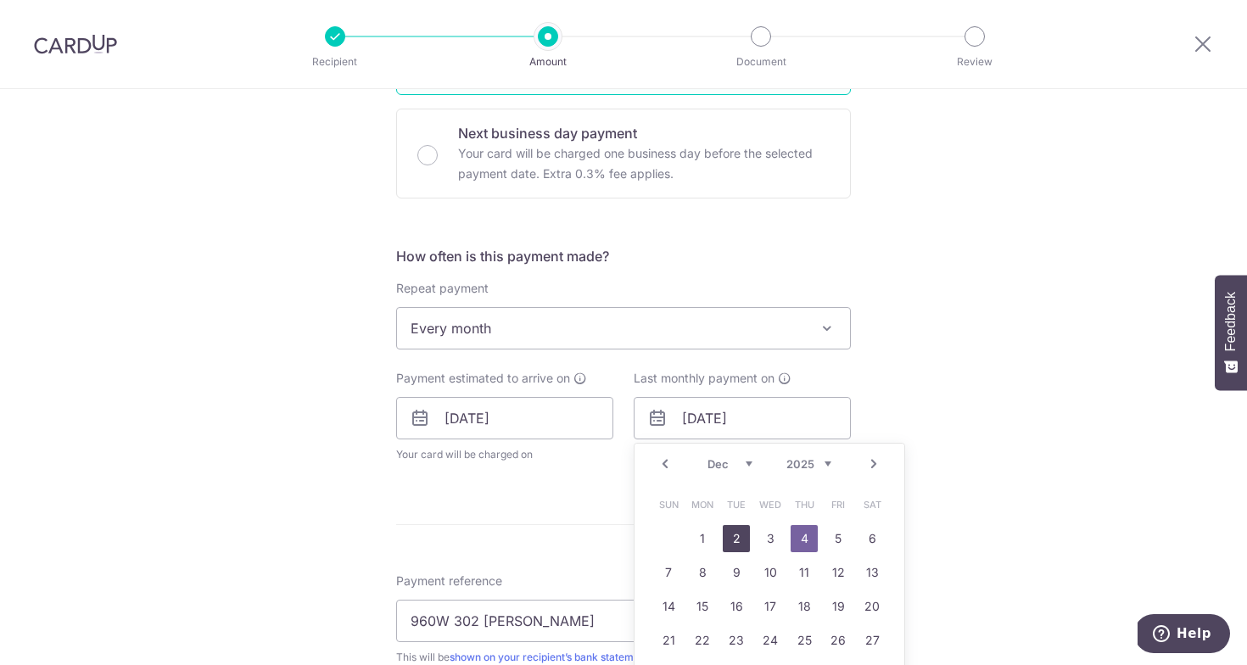
click at [726, 540] on link "2" at bounding box center [736, 538] width 27 height 27
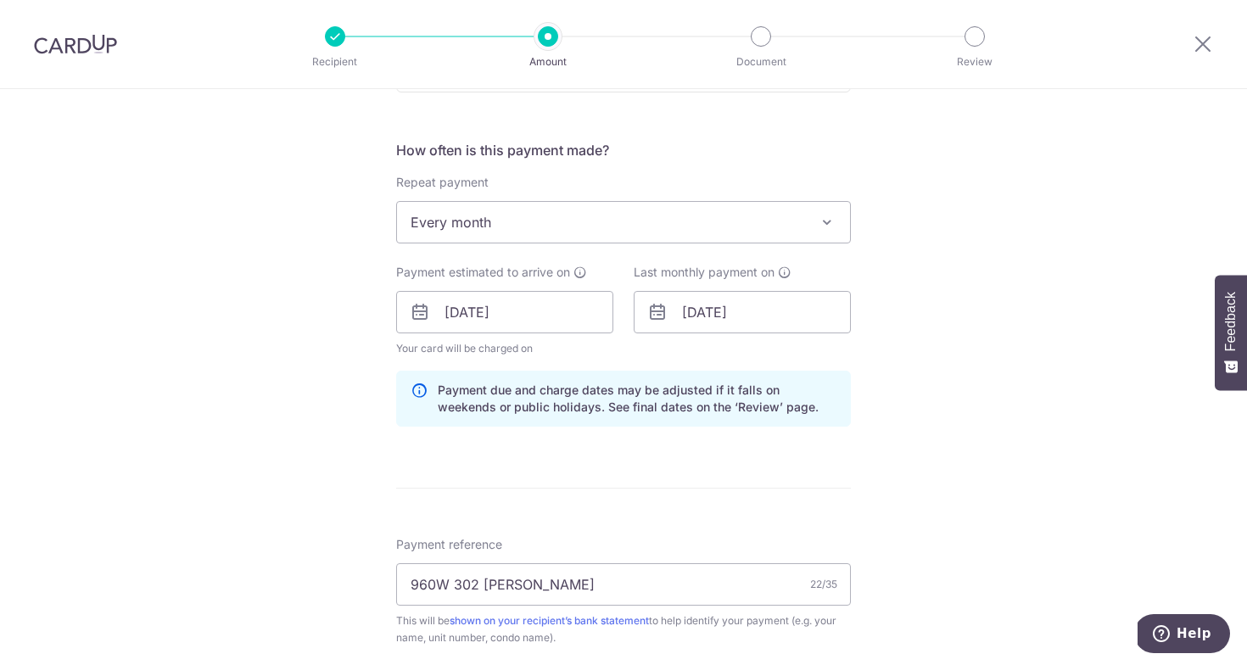
scroll to position [716, 0]
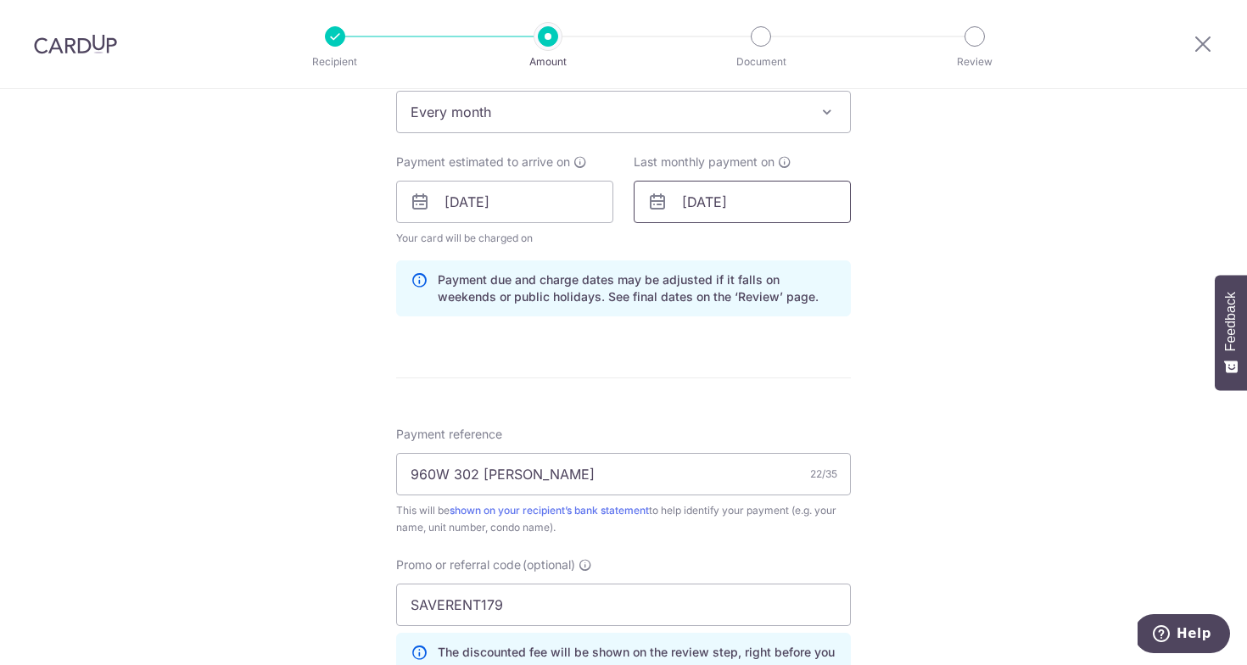
click at [722, 193] on input "02/12/2025" at bounding box center [742, 202] width 217 height 42
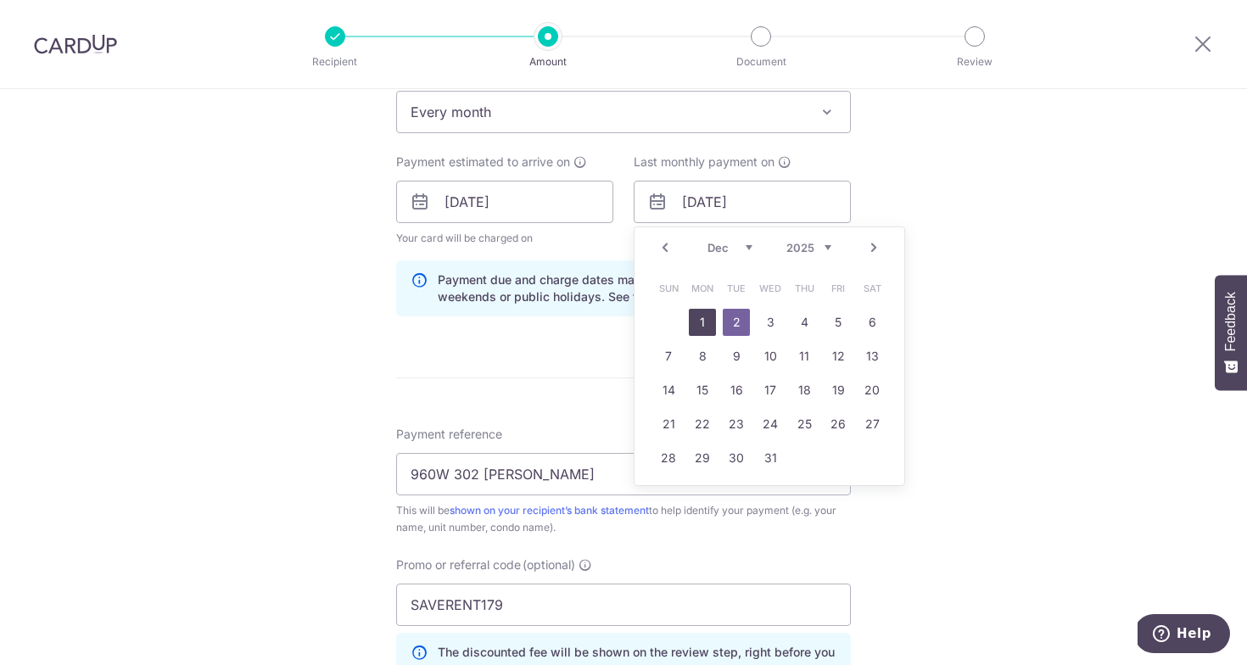
click at [698, 312] on link "1" at bounding box center [702, 322] width 27 height 27
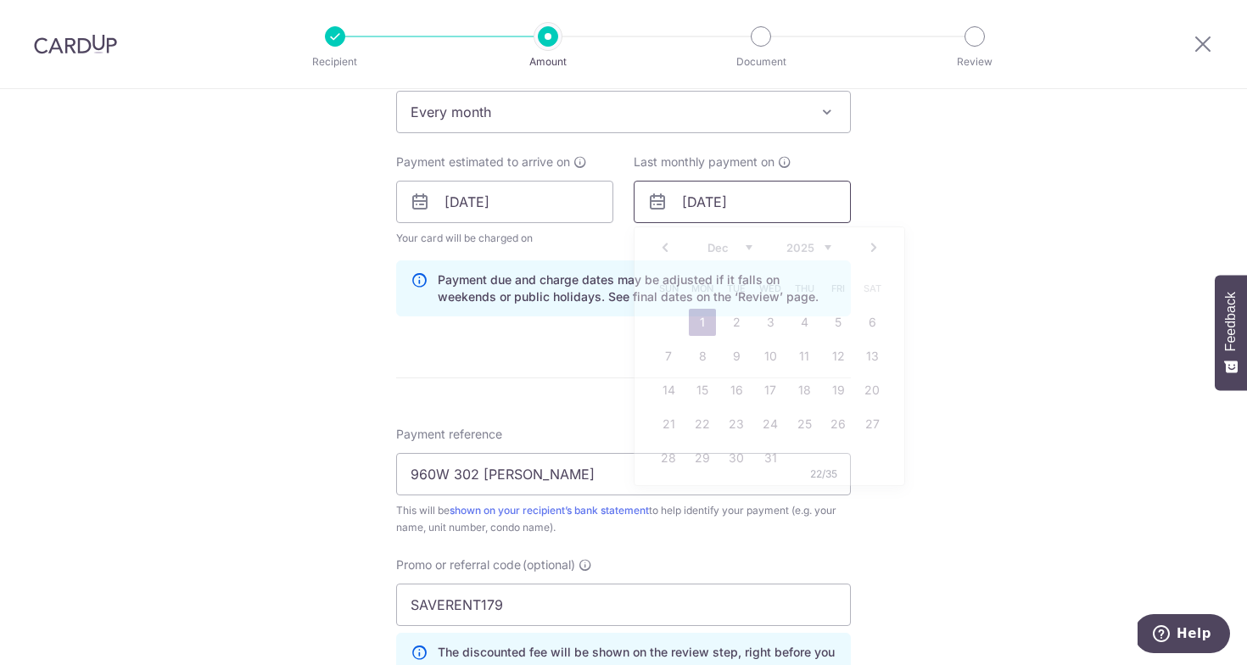
click at [733, 203] on input "01/12/2025" at bounding box center [742, 202] width 217 height 42
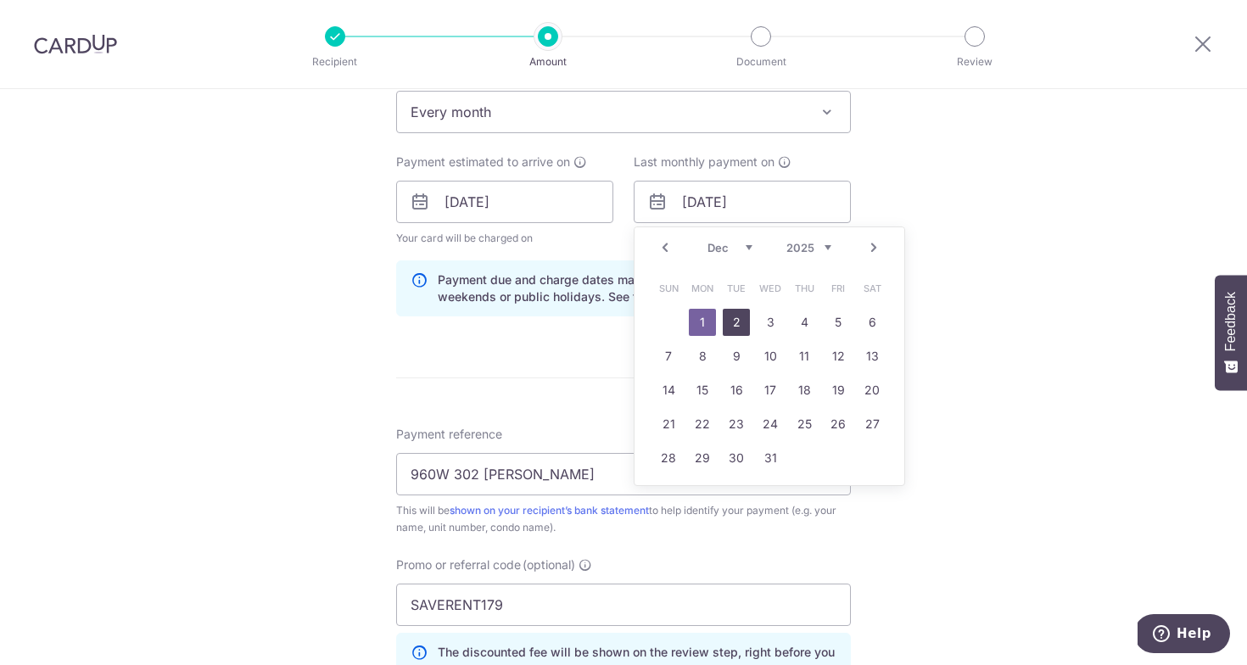
click at [733, 324] on link "2" at bounding box center [736, 322] width 27 height 27
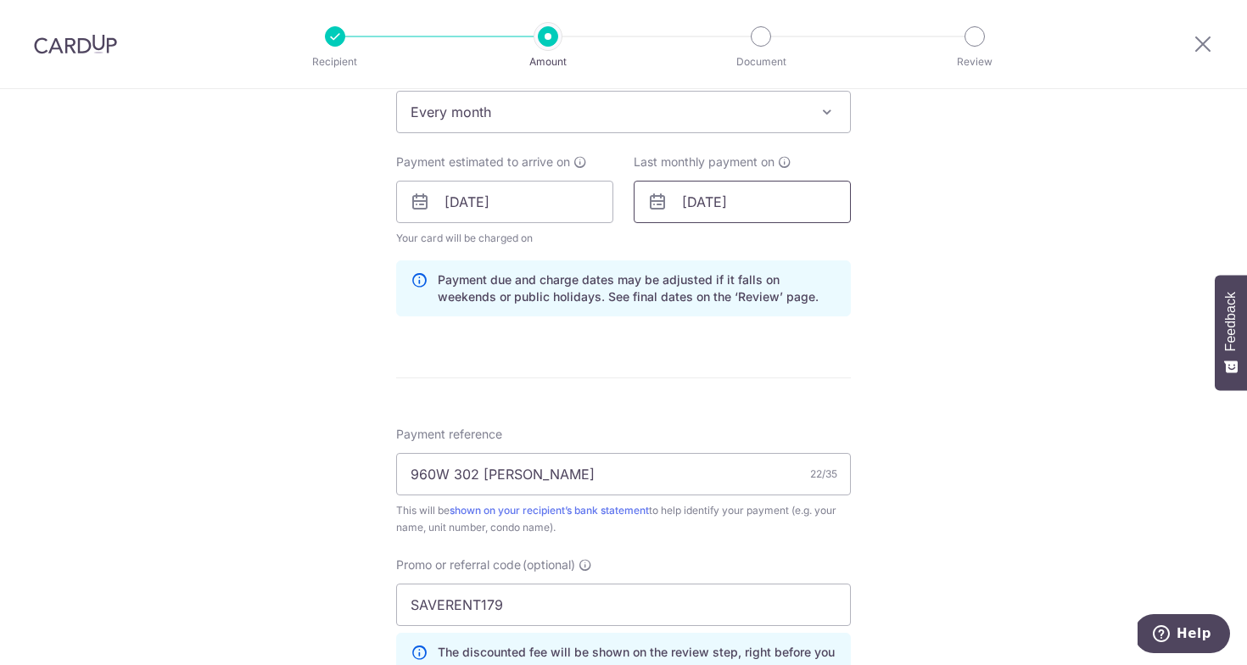
click at [737, 198] on input "02/12/2025" at bounding box center [742, 202] width 217 height 42
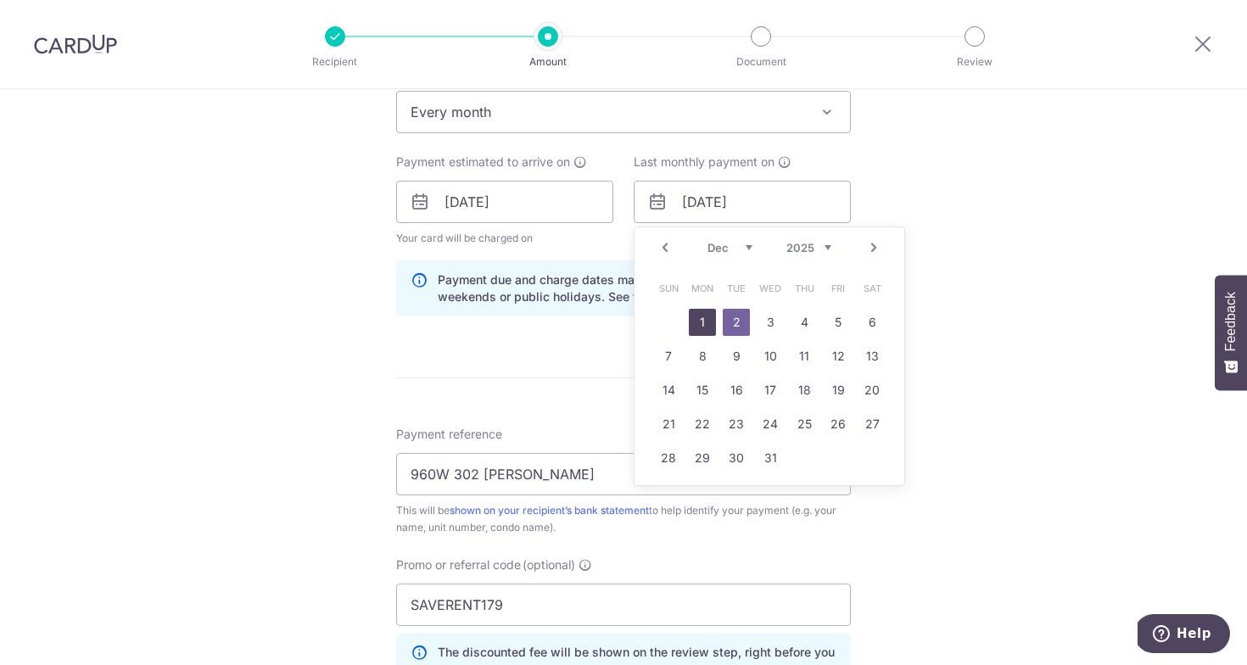
click at [708, 324] on link "1" at bounding box center [702, 322] width 27 height 27
type input "01/12/2025"
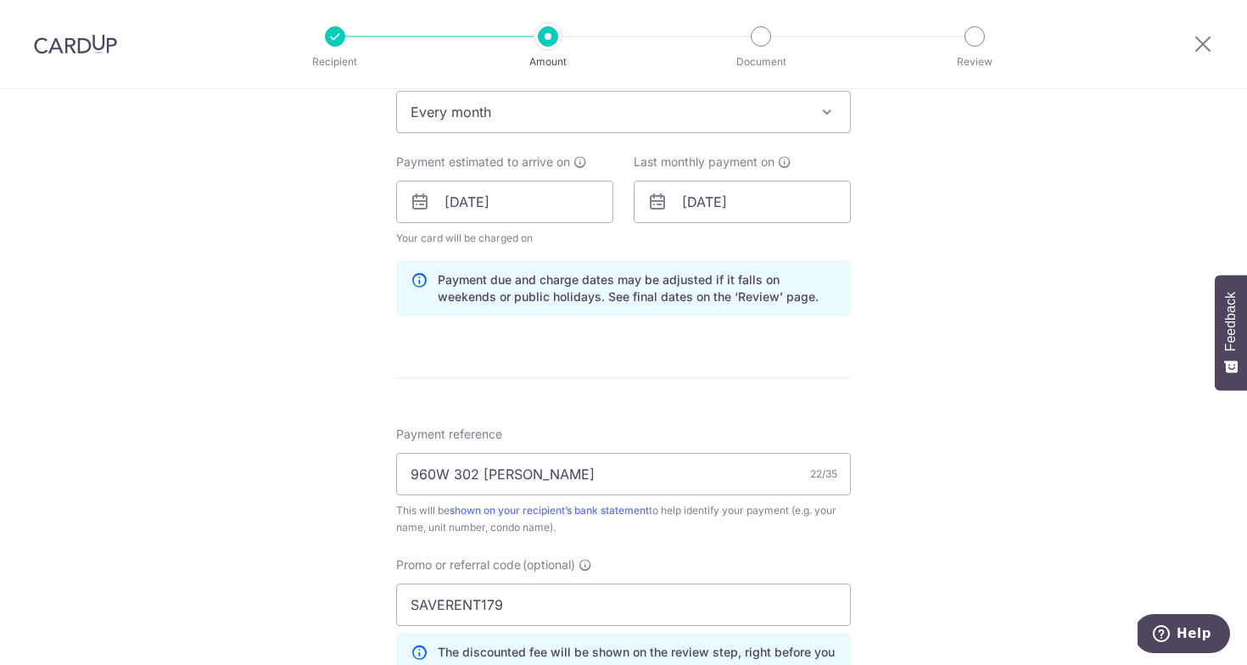
click at [695, 294] on p "Payment due and charge dates may be adjusted if it falls on weekends or public …" at bounding box center [637, 288] width 399 height 34
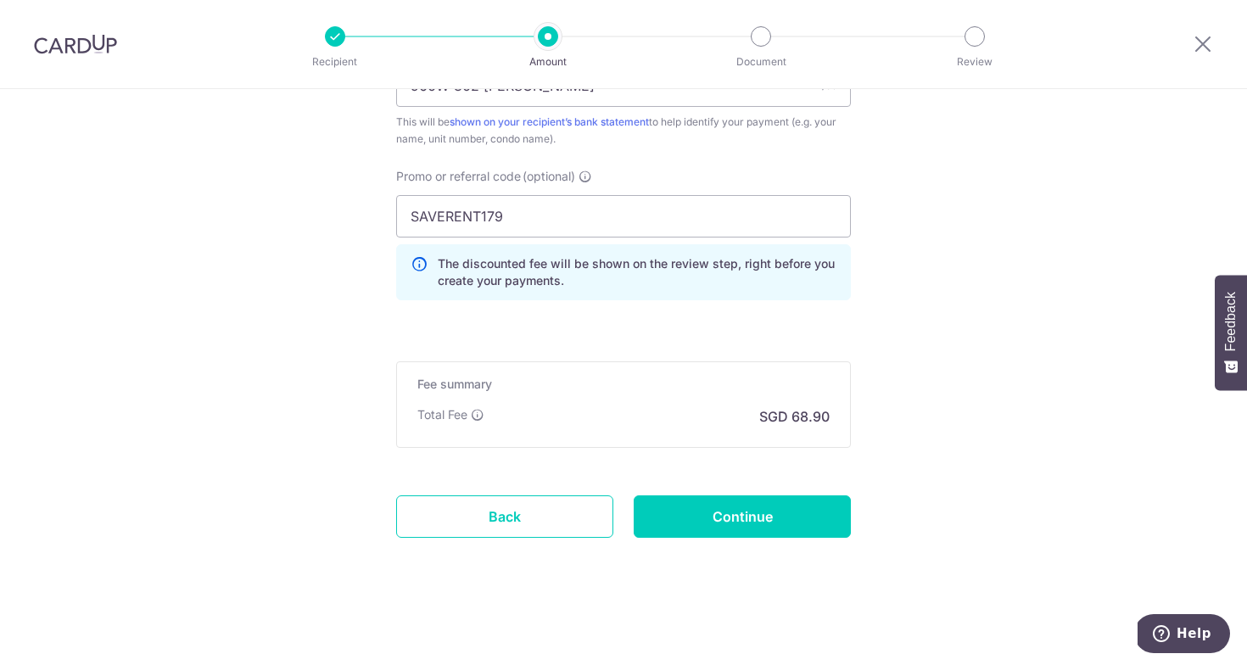
scroll to position [1105, 0]
click at [712, 514] on input "Continue" at bounding box center [742, 516] width 217 height 42
type input "Update Schedule"
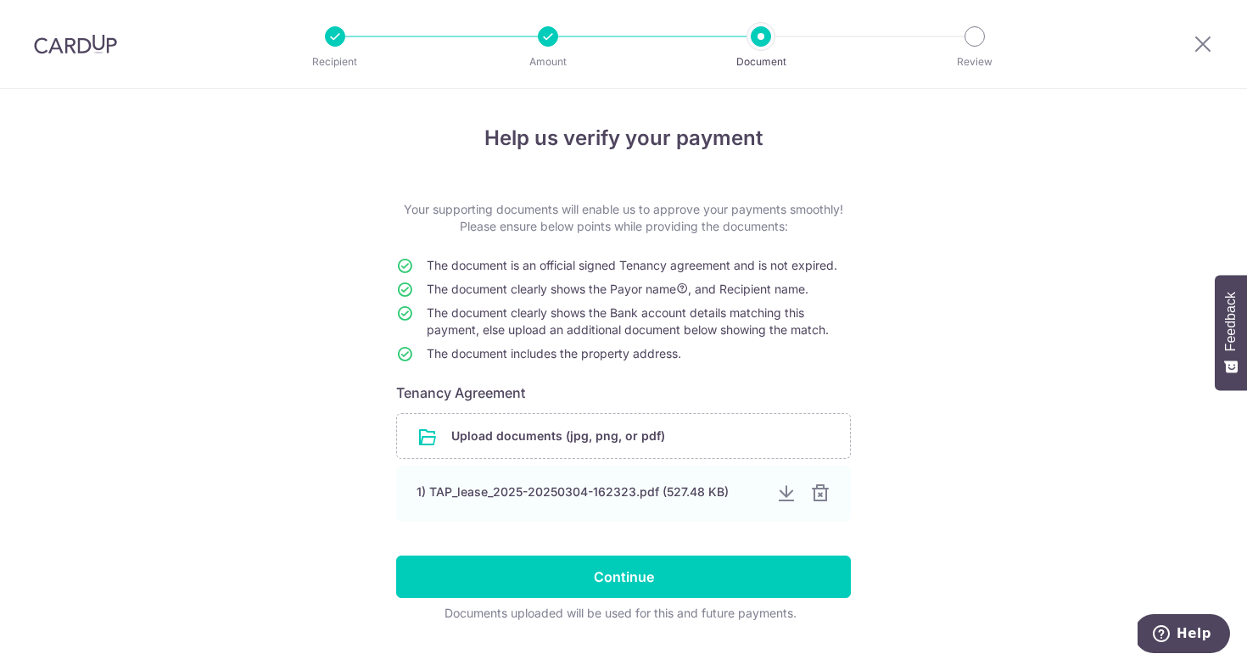
click at [696, 573] on input "Continue" at bounding box center [623, 577] width 455 height 42
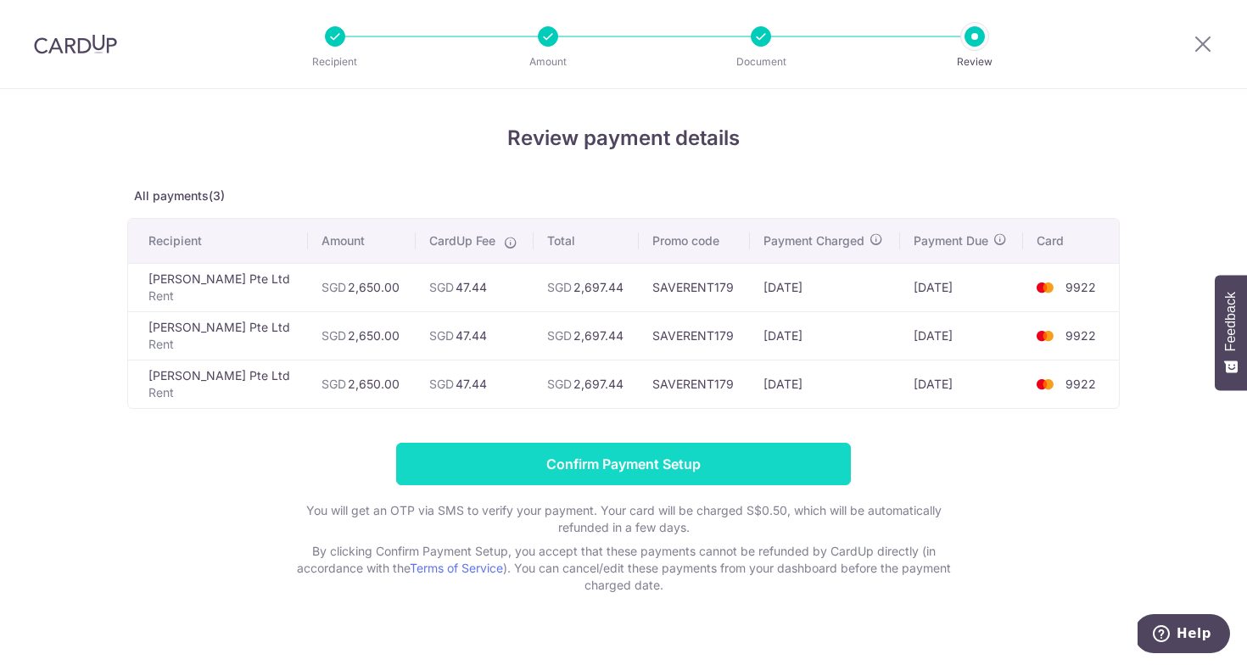
click at [644, 481] on input "Confirm Payment Setup" at bounding box center [623, 464] width 455 height 42
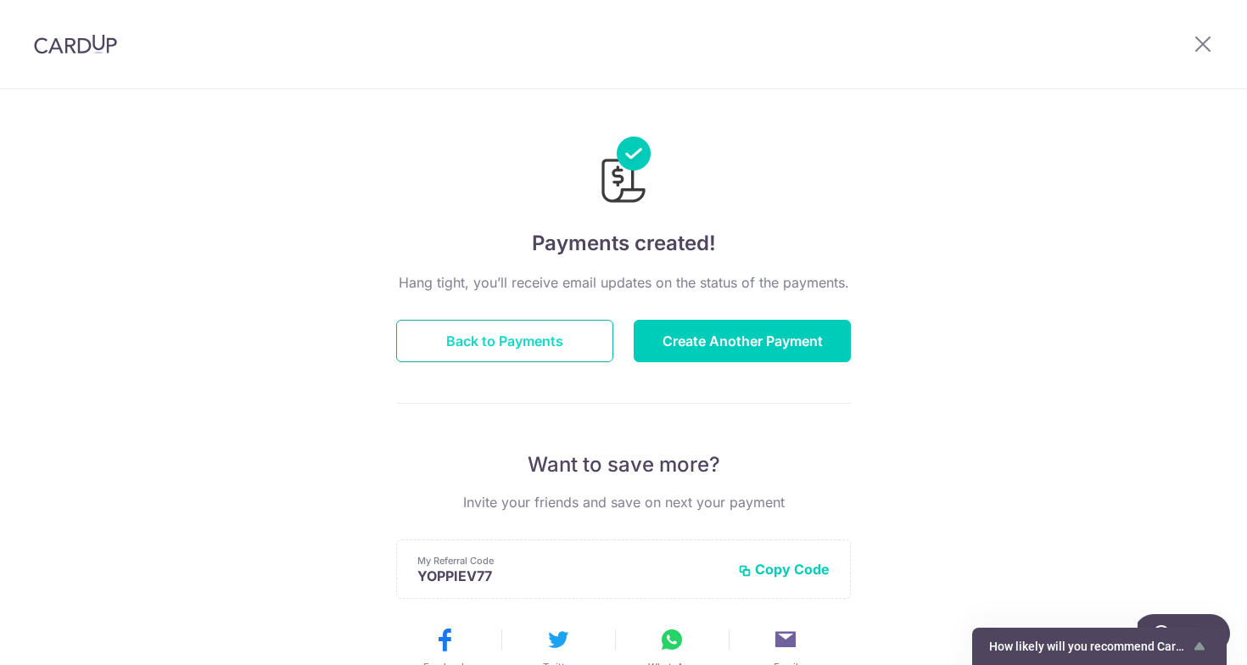
click at [462, 356] on button "Back to Payments" at bounding box center [504, 341] width 217 height 42
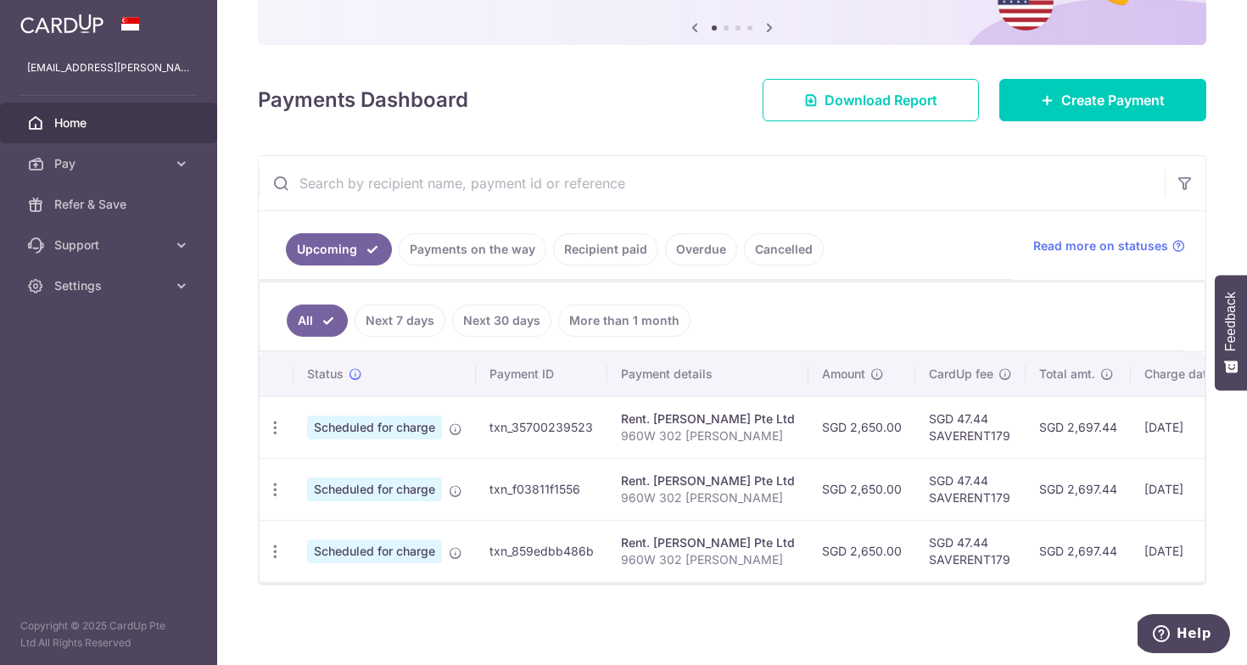
scroll to position [177, 0]
click at [610, 242] on link "Recipient paid" at bounding box center [605, 249] width 105 height 32
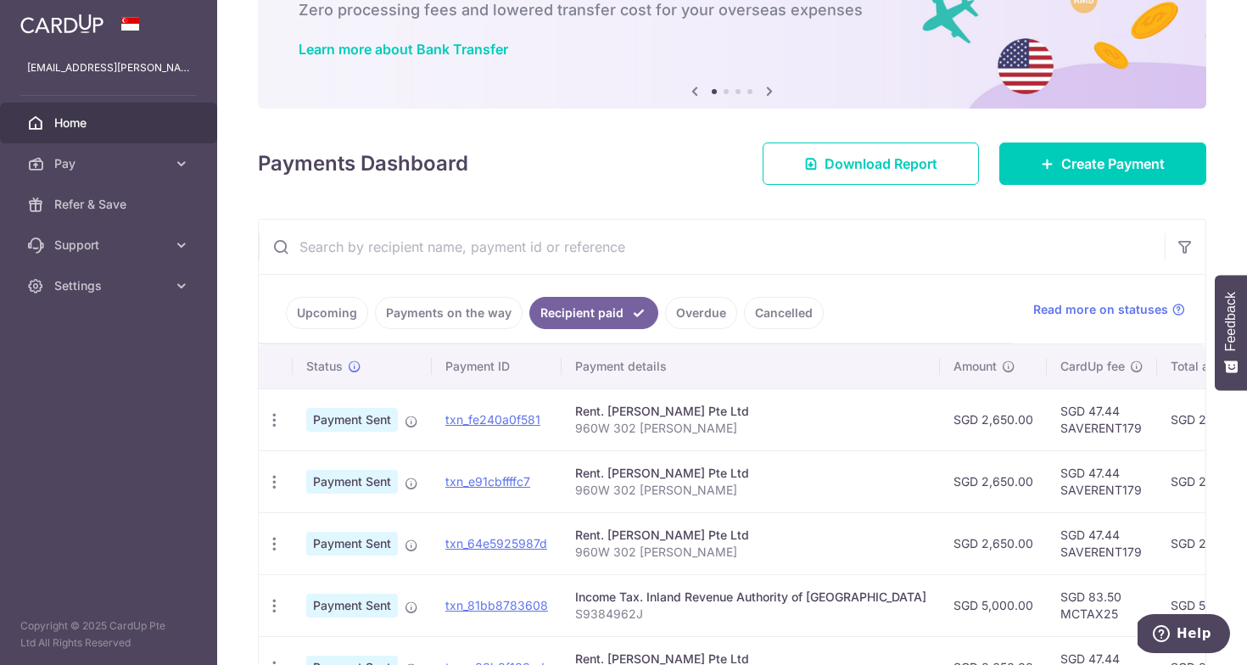
scroll to position [110, 0]
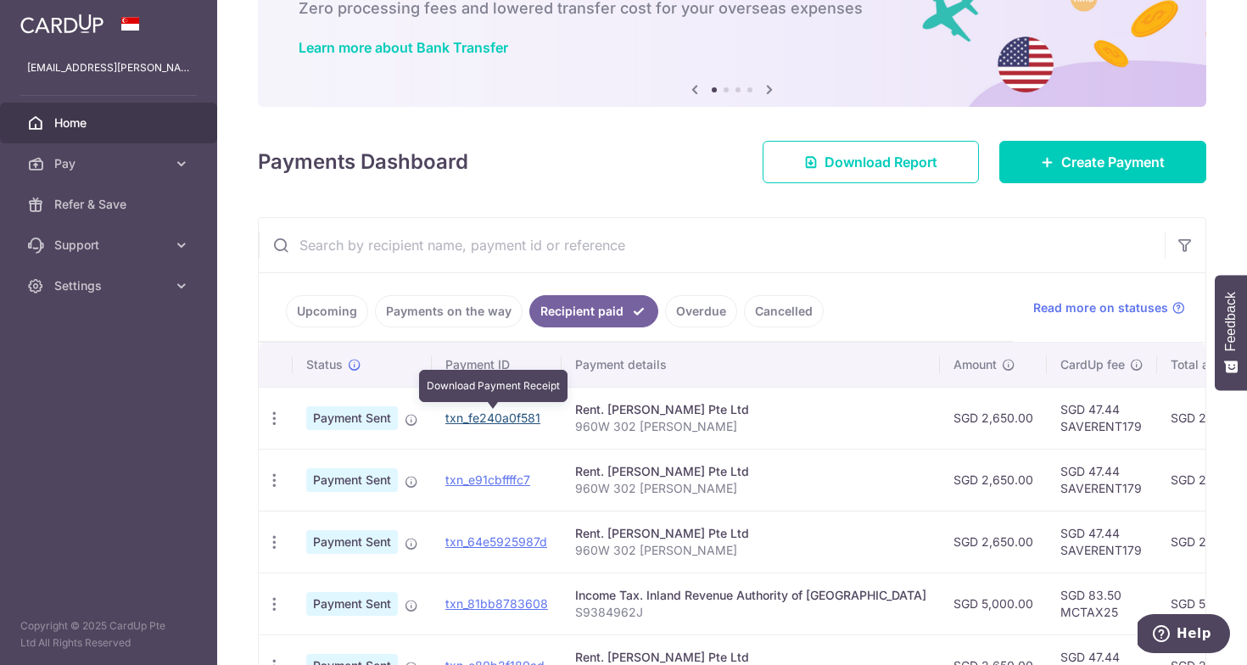
click at [480, 417] on link "txn_fe240a0f581" at bounding box center [492, 418] width 95 height 14
